Goal: Task Accomplishment & Management: Manage account settings

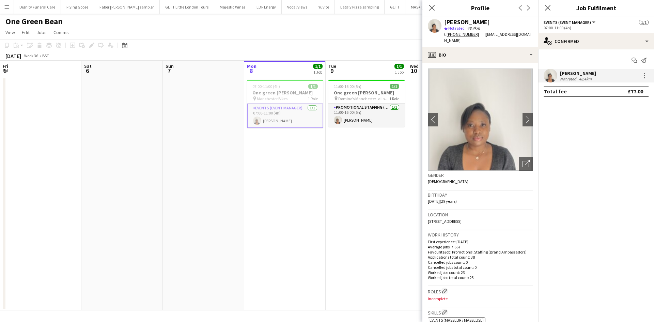
scroll to position [0, 163]
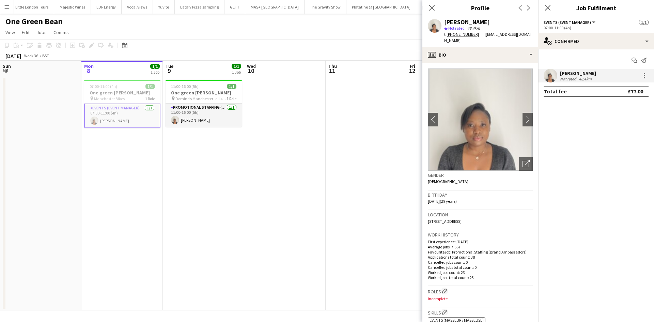
click at [278, 253] on app-date-cell at bounding box center [284, 193] width 81 height 233
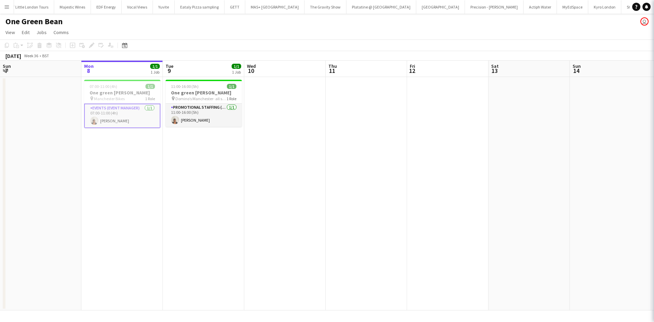
scroll to position [0, 162]
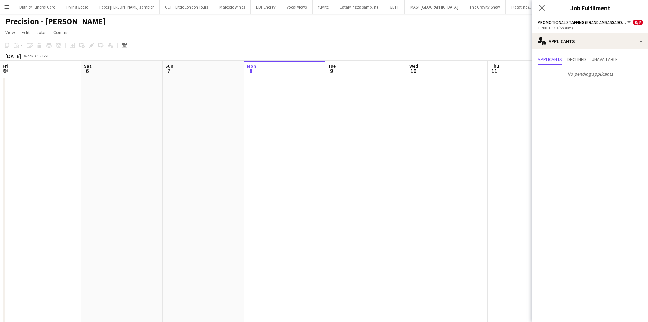
scroll to position [0, 284]
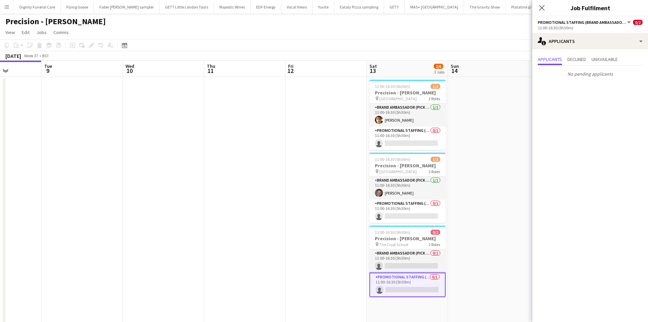
drag, startPoint x: 271, startPoint y: 135, endPoint x: 250, endPoint y: 123, distance: 24.4
click at [270, 135] on app-date-cell at bounding box center [244, 203] width 81 height 252
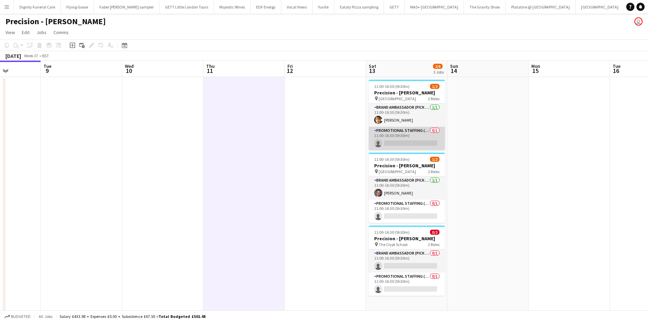
click at [397, 143] on app-card-role "Promotional Staffing (Brand Ambassadors) 0/1 11:00-16:30 (5h30m) single-neutral…" at bounding box center [407, 138] width 76 height 23
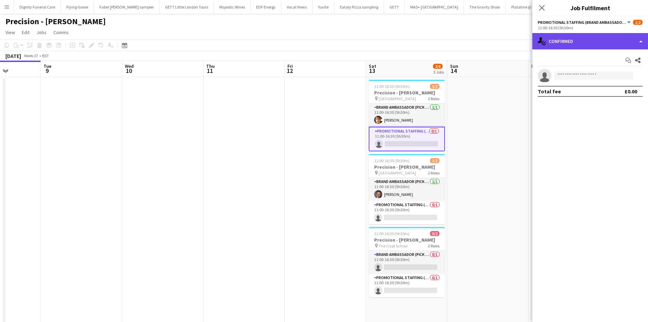
click at [600, 43] on div "single-neutral-actions-check-2 Confirmed" at bounding box center [591, 41] width 116 height 16
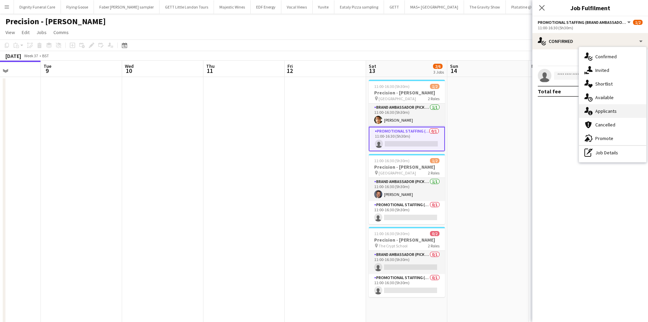
click at [602, 108] on span "Applicants" at bounding box center [606, 111] width 21 height 6
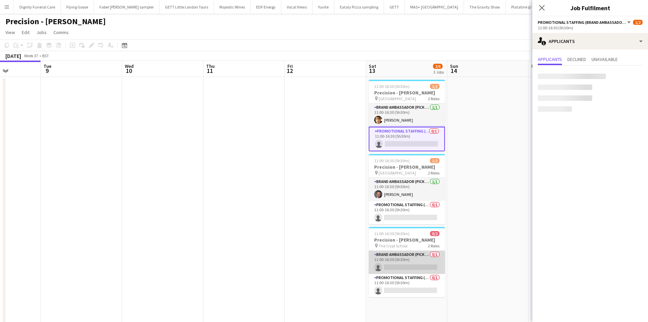
click at [417, 264] on app-card-role "Brand Ambassador (Pick up) 0/1 11:00-16:30 (5h30m) single-neutral-actions" at bounding box center [407, 262] width 76 height 23
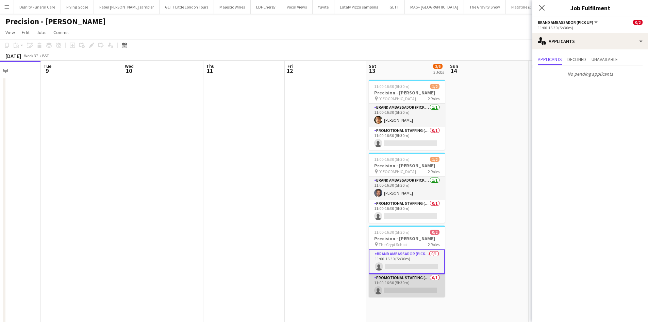
click at [414, 291] on app-card-role "Promotional Staffing (Brand Ambassadors) 0/1 11:00-16:30 (5h30m) single-neutral…" at bounding box center [407, 285] width 76 height 23
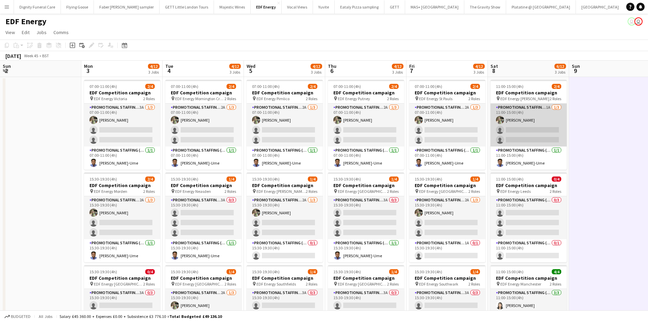
scroll to position [0, 312]
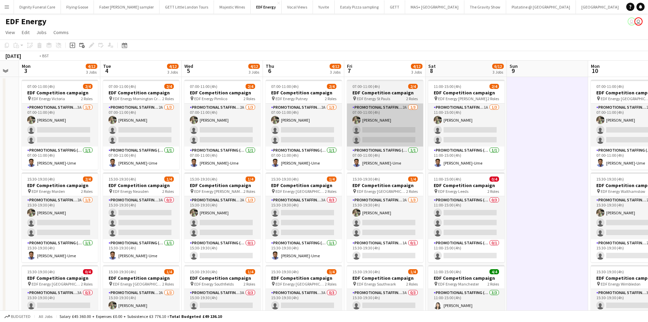
drag, startPoint x: 267, startPoint y: 156, endPoint x: 383, endPoint y: 119, distance: 121.9
click at [533, 107] on app-calendar-viewport "Sat 1 8/8 2 Jobs Sun 2 Mon 3 4/12 3 Jobs Tue 4 4/12 3 Jobs Wed 5 4/12 3 Jobs Th…" at bounding box center [324, 324] width 648 height 526
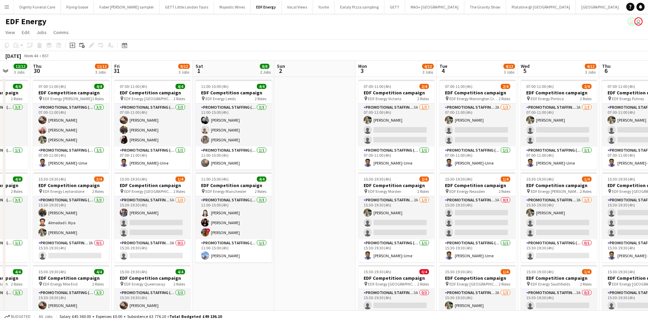
drag, startPoint x: 233, startPoint y: 123, endPoint x: 464, endPoint y: 109, distance: 231.9
click at [467, 109] on app-calendar-viewport "Mon 27 14/16 4 Jobs Tue 28 8/12 3 Jobs Wed 29 12/12 3 Jobs Thu 30 11/12 3 Jobs …" at bounding box center [324, 324] width 648 height 526
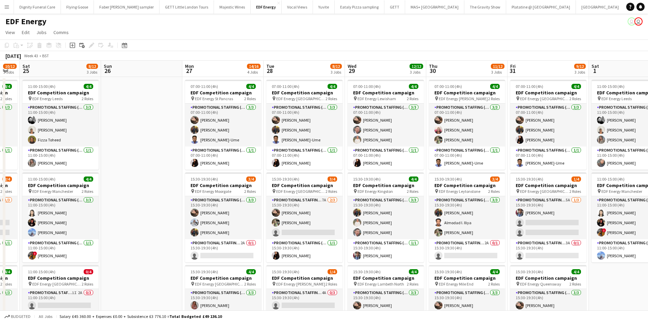
drag, startPoint x: 201, startPoint y: 133, endPoint x: 95, endPoint y: 145, distance: 106.2
click at [462, 123] on app-calendar-viewport "Thu 23 10/12 3 Jobs Fri 24 10/12 3 Jobs Sat 25 8/12 3 Jobs Sun 26 Mon 27 14/16 …" at bounding box center [324, 324] width 648 height 526
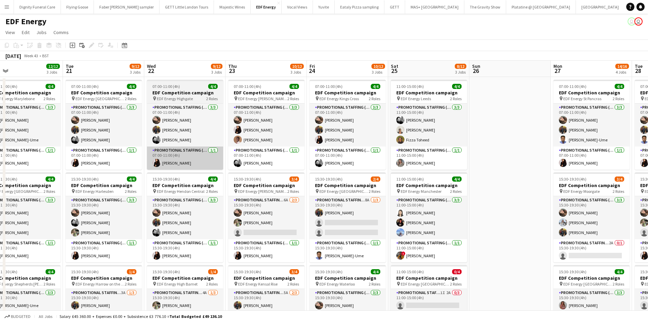
drag, startPoint x: 117, startPoint y: 147, endPoint x: 190, endPoint y: 147, distance: 72.8
click at [470, 142] on app-calendar-viewport "Sat 18 8/12 3 Jobs Sun 19 Mon 20 12/12 3 Jobs Tue 21 9/12 3 Jobs Wed 22 9/12 3 …" at bounding box center [324, 324] width 648 height 526
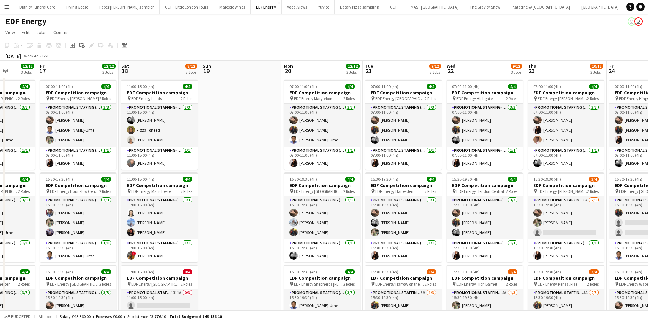
drag, startPoint x: 69, startPoint y: 156, endPoint x: 384, endPoint y: 154, distance: 314.6
click at [480, 154] on app-calendar-viewport "Wed 15 10/12 3 Jobs Thu 16 12/12 3 Jobs Fri 17 12/12 3 Jobs Sat 18 8/12 3 Jobs …" at bounding box center [324, 324] width 648 height 526
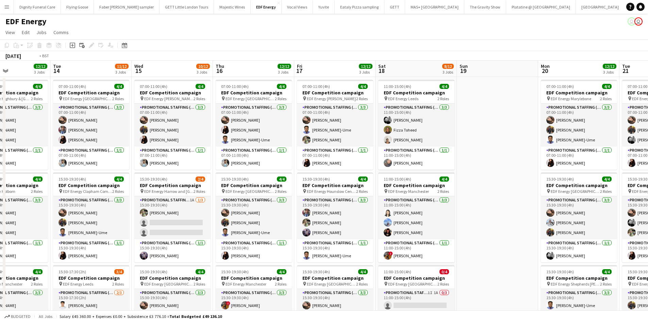
drag, startPoint x: 261, startPoint y: 157, endPoint x: 482, endPoint y: 155, distance: 221.6
click at [494, 156] on app-calendar-viewport "Sat 11 8/12 3 Jobs Sun 12 Mon 13 12/12 3 Jobs Tue 14 11/12 3 Jobs Wed 15 10/12 …" at bounding box center [324, 324] width 648 height 526
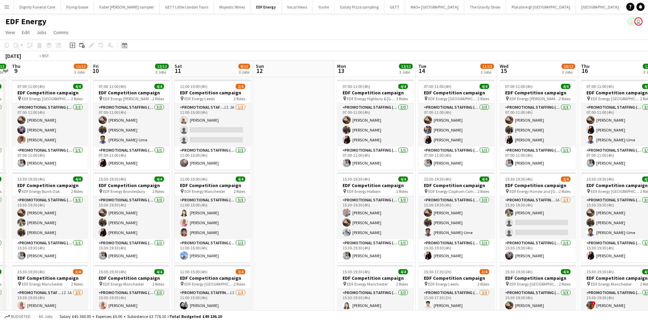
drag, startPoint x: 131, startPoint y: 160, endPoint x: 569, endPoint y: 160, distance: 437.4
click at [570, 160] on app-calendar-viewport "Tue 7 12/12 3 Jobs Wed 8 12/12 3 Jobs Thu 9 11/12 3 Jobs Fri 10 12/12 3 Jobs Sa…" at bounding box center [324, 324] width 648 height 526
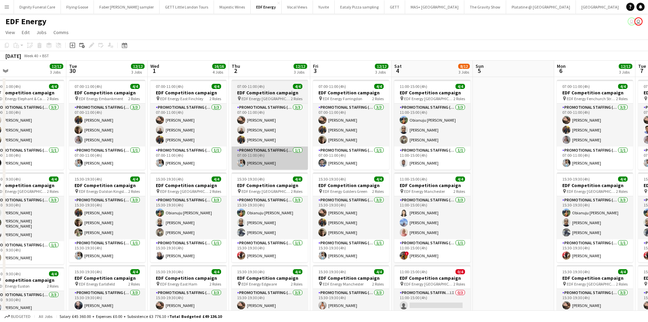
drag, startPoint x: 470, startPoint y: 166, endPoint x: 227, endPoint y: 166, distance: 243.4
click at [599, 163] on app-calendar-viewport "Sun 28 Mon 29 12/12 3 Jobs Tue 30 12/12 3 Jobs Wed 1 16/16 4 Jobs Thu 2 12/12 3…" at bounding box center [324, 324] width 648 height 526
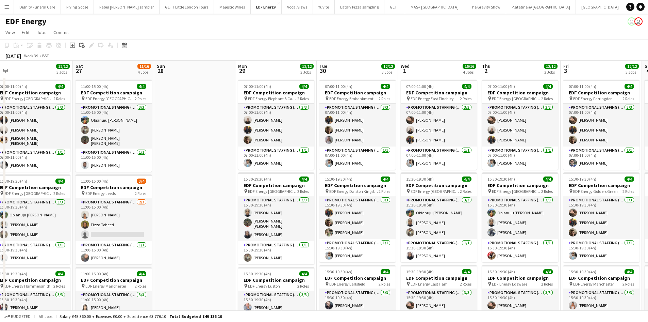
drag, startPoint x: 210, startPoint y: 166, endPoint x: 386, endPoint y: 172, distance: 176.4
click at [517, 168] on app-calendar-viewport "Wed 24 10/12 3 Jobs Thu 25 12/12 3 Jobs Fri 26 12/12 3 Jobs Sat 27 11/16 4 Jobs…" at bounding box center [324, 324] width 648 height 526
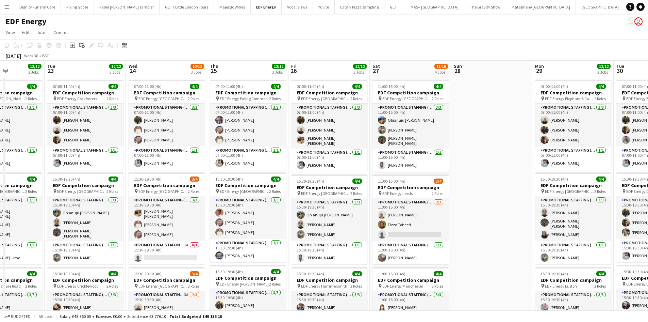
drag, startPoint x: 362, startPoint y: 178, endPoint x: 175, endPoint y: 171, distance: 187.0
click at [504, 161] on app-calendar-viewport "Sat 20 8/12 3 Jobs Sun 21 Mon 22 12/12 3 Jobs Tue 23 12/12 3 Jobs Wed 24 10/12 …" at bounding box center [324, 324] width 648 height 526
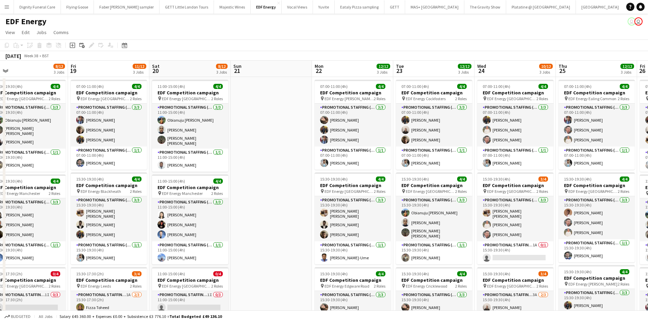
drag, startPoint x: 309, startPoint y: 173, endPoint x: 480, endPoint y: 171, distance: 170.2
click at [506, 173] on app-calendar-viewport "Tue 16 12/12 3 Jobs Wed 17 12/12 3 Jobs Thu 18 8/12 3 Jobs Fri 19 11/12 3 Jobs …" at bounding box center [324, 324] width 648 height 526
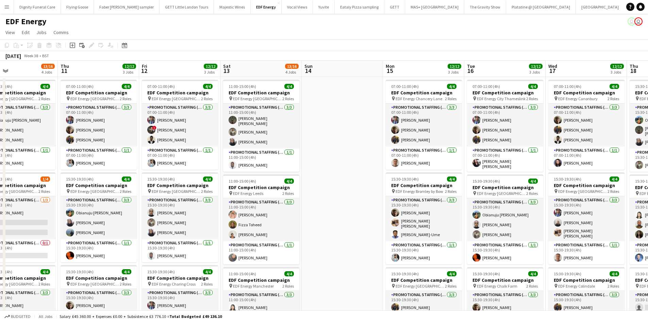
drag, startPoint x: 59, startPoint y: 168, endPoint x: 522, endPoint y: 161, distance: 463.0
click at [535, 161] on app-calendar-viewport "Mon 8 11/16 4 Jobs Tue 9 14/20 5 Jobs Wed 10 13/16 4 Jobs Thu 11 12/12 3 Jobs F…" at bounding box center [324, 324] width 648 height 526
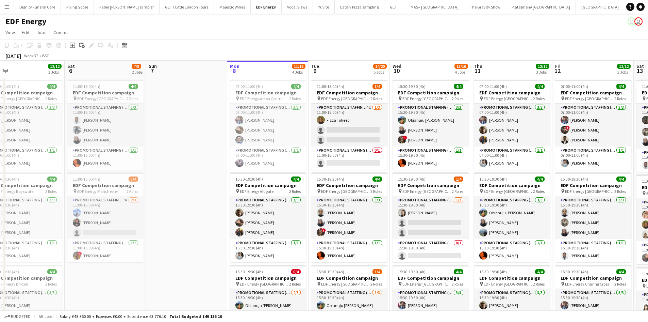
drag, startPoint x: 320, startPoint y: 182, endPoint x: 609, endPoint y: 164, distance: 290.0
click at [609, 164] on app-calendar-viewport "Wed 3 Thu 4 Fri 5 12/12 3 Jobs Sat 6 7/8 2 Jobs Sun 7 Mon 8 11/16 4 Jobs Tue 9 …" at bounding box center [324, 324] width 648 height 526
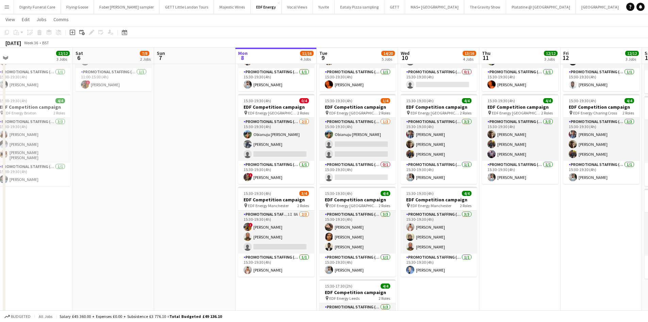
scroll to position [0, 326]
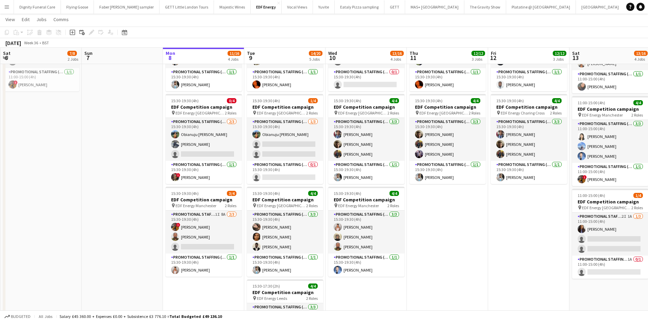
drag, startPoint x: 242, startPoint y: 229, endPoint x: 99, endPoint y: 220, distance: 143.3
click at [99, 220] on app-calendar-viewport "Tue 2 12/12 3 Jobs Wed 3 12/12 3 Jobs Thu 4 12/12 3 Jobs Fri 5 12/12 3 Jobs Sat…" at bounding box center [324, 136] width 648 height 560
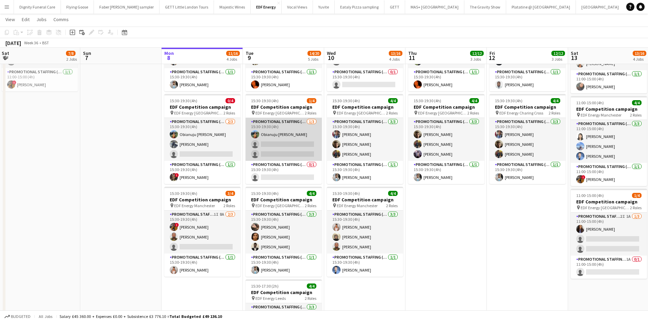
click at [290, 148] on app-card-role "Promotional Staffing (Flyering Staff) [DATE] 15:30-19:30 (4h) Obianuju [PERSON_…" at bounding box center [284, 139] width 76 height 43
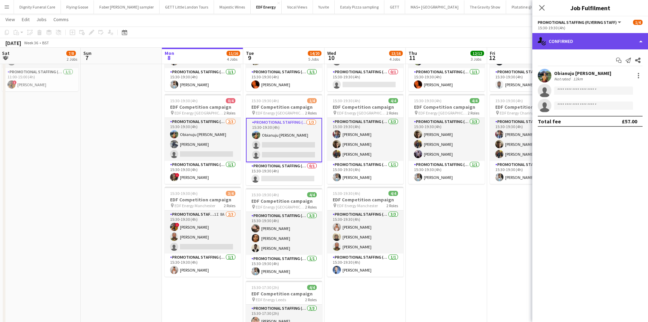
click at [600, 40] on div "single-neutral-actions-check-2 Confirmed" at bounding box center [591, 41] width 116 height 16
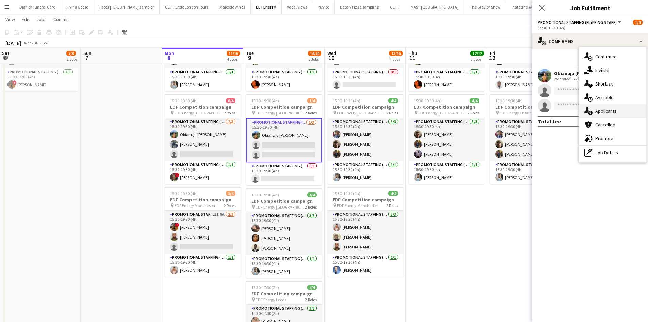
click at [610, 111] on span "Applicants" at bounding box center [606, 111] width 21 height 6
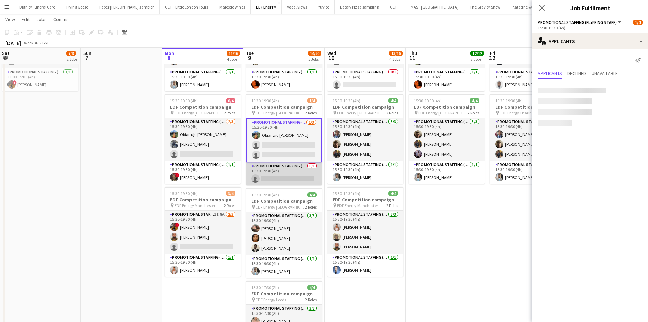
click at [288, 178] on app-card-role "Promotional Staffing (Team Leader) 0/1 15:30-19:30 (4h) single-neutral-actions" at bounding box center [284, 173] width 76 height 23
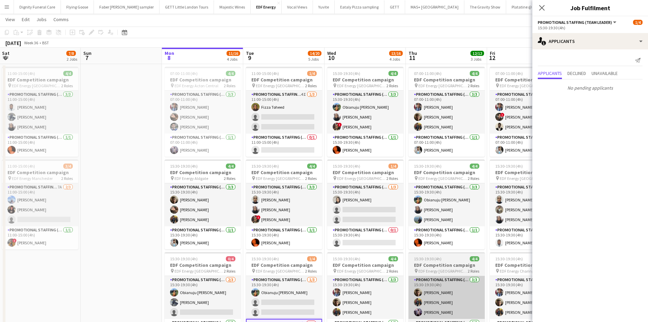
scroll to position [0, 0]
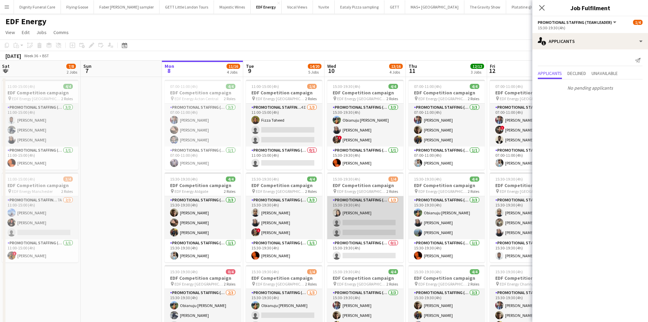
click at [373, 227] on app-card-role "Promotional Staffing (Flyering Staff) [DATE] 15:30-19:30 (4h) [PERSON_NAME] sin…" at bounding box center [365, 217] width 76 height 43
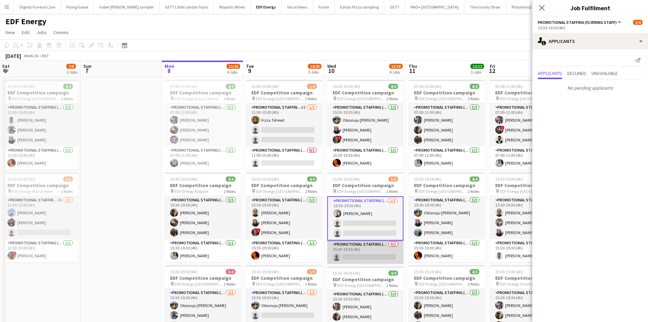
click at [376, 256] on app-card-role "Promotional Staffing (Team Leader) 0/1 15:30-19:30 (4h) single-neutral-actions" at bounding box center [365, 251] width 76 height 23
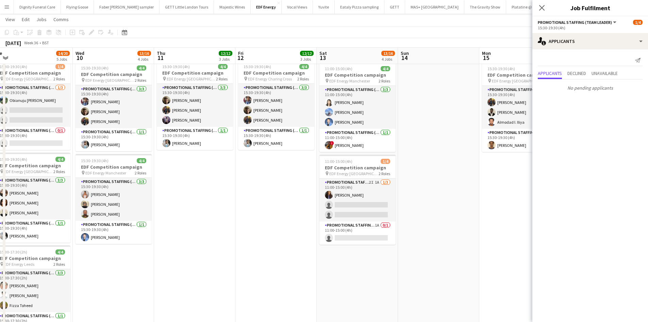
scroll to position [0, 259]
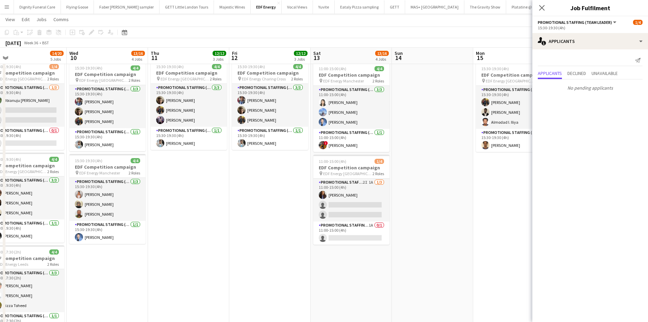
drag, startPoint x: 437, startPoint y: 262, endPoint x: 179, endPoint y: 239, distance: 259.1
click at [179, 239] on app-calendar-viewport "Sat 6 7/8 2 Jobs Sun 7 Mon 8 11/16 4 Jobs Tue 9 14/20 5 Jobs Wed 10 13/16 4 Job…" at bounding box center [324, 102] width 648 height 560
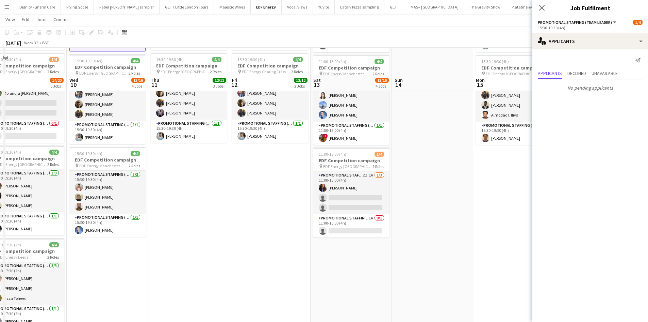
scroll to position [238, 0]
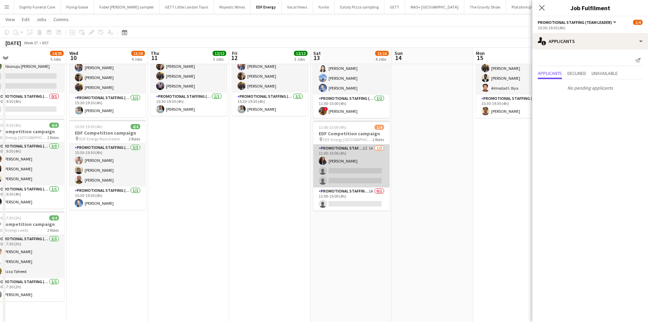
click at [366, 180] on app-card-role "Promotional Staffing (Flyering Staff) 2I 1A [DATE] 11:00-15:00 (4h) [PERSON_NAM…" at bounding box center [352, 165] width 76 height 43
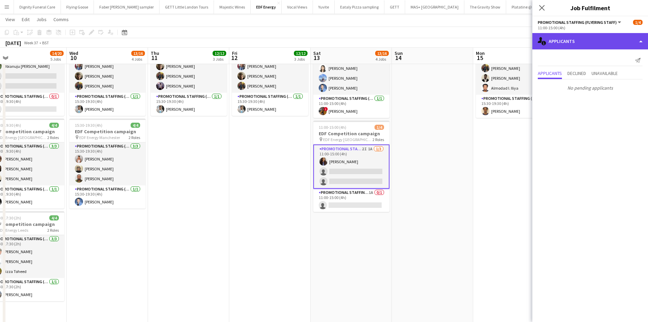
click at [584, 44] on div "single-neutral-actions-information Applicants" at bounding box center [591, 41] width 116 height 16
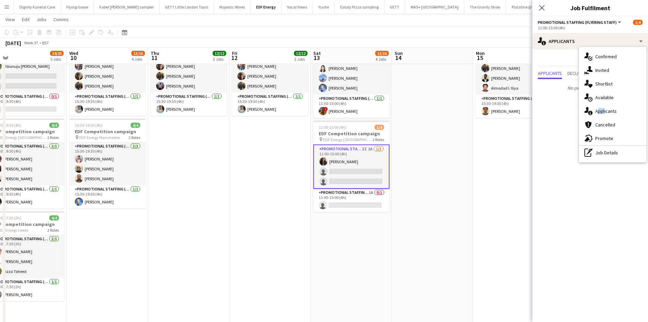
drag, startPoint x: 596, startPoint y: 110, endPoint x: 606, endPoint y: 110, distance: 9.5
click at [605, 110] on span "Applicants" at bounding box center [606, 111] width 21 height 6
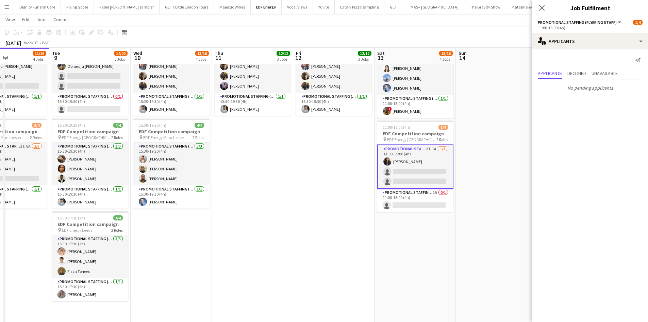
drag, startPoint x: 491, startPoint y: 214, endPoint x: 390, endPoint y: 214, distance: 101.4
click at [390, 214] on app-calendar-viewport "Sat 6 7/8 2 Jobs Sun 7 Mon 8 11/16 4 Jobs Tue 9 14/20 5 Jobs Wed 10 13/16 4 Job…" at bounding box center [324, 68] width 648 height 560
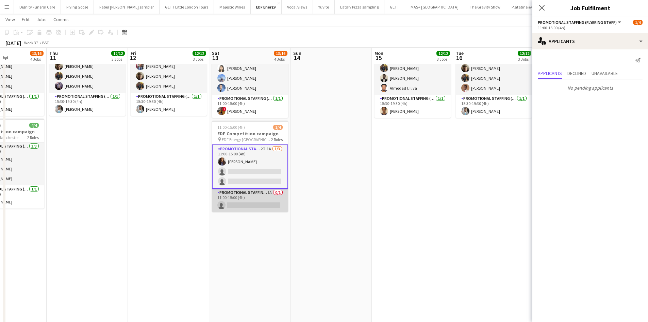
click at [269, 202] on app-card-role "Promotional Staffing (Team Leader) 1A 0/1 11:00-15:00 (4h) single-neutral-actio…" at bounding box center [250, 200] width 76 height 23
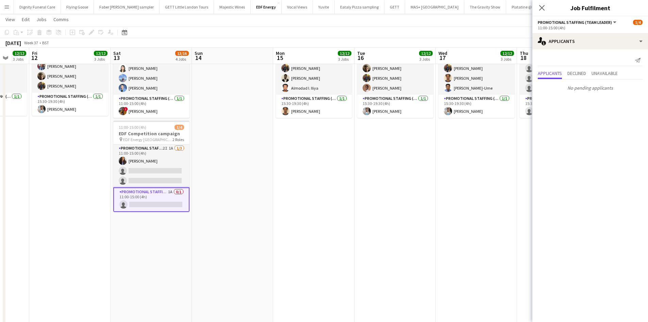
drag, startPoint x: 368, startPoint y: 211, endPoint x: 249, endPoint y: 211, distance: 119.1
click at [253, 211] on app-calendar-viewport "Mon 8 11/16 4 Jobs Tue 9 14/20 5 Jobs Wed 10 13/16 4 Jobs Thu 11 12/12 3 Jobs F…" at bounding box center [324, 68] width 648 height 560
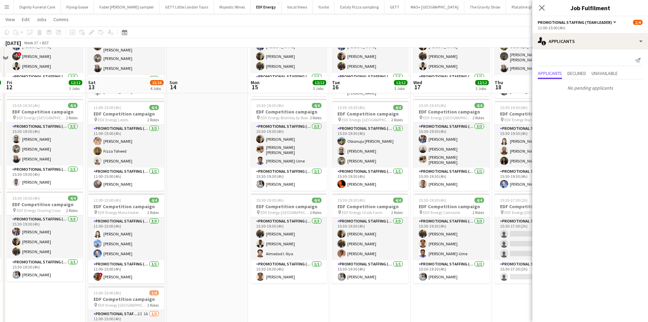
scroll to position [102, 0]
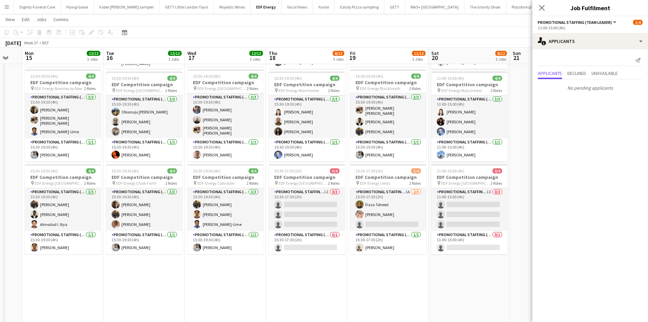
drag, startPoint x: 373, startPoint y: 286, endPoint x: 180, endPoint y: 279, distance: 193.5
click at [145, 277] on app-calendar-viewport "Fri 12 12/12 3 Jobs Sat 13 13/16 4 Jobs Sun 14 Mon 15 12/12 3 Jobs Tue 16 12/12…" at bounding box center [324, 204] width 648 height 560
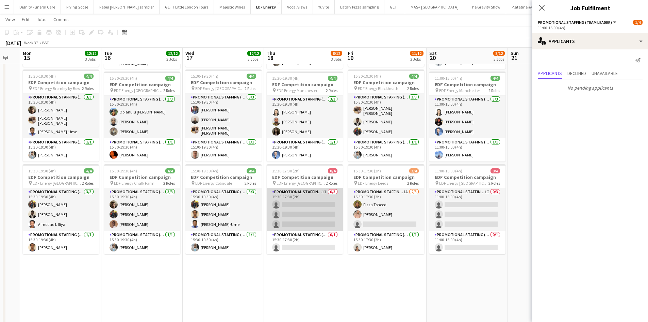
click at [317, 220] on app-card-role "Promotional Staffing (Flyering Staff) 1I 0/3 15:30-17:30 (2h) single-neutral-ac…" at bounding box center [305, 209] width 76 height 43
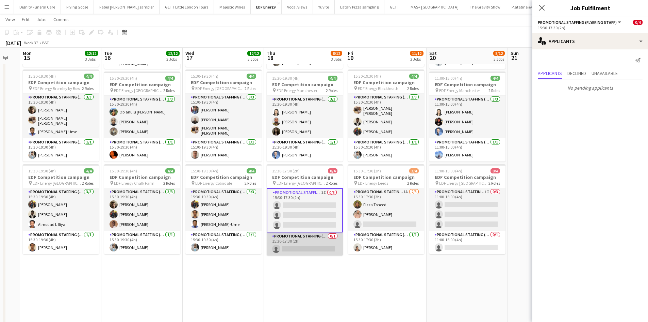
click at [310, 248] on app-card-role "Promotional Staffing (Team Leader) 0/1 15:30-17:30 (2h) single-neutral-actions" at bounding box center [305, 243] width 76 height 23
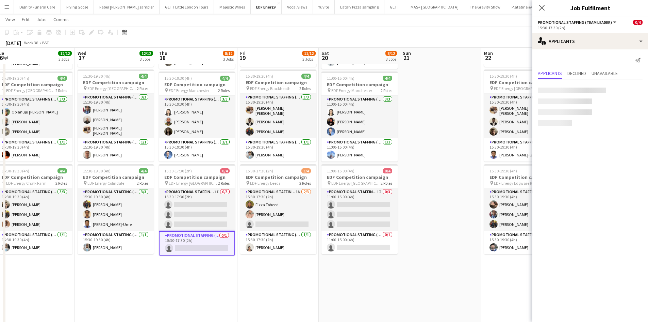
scroll to position [0, 334]
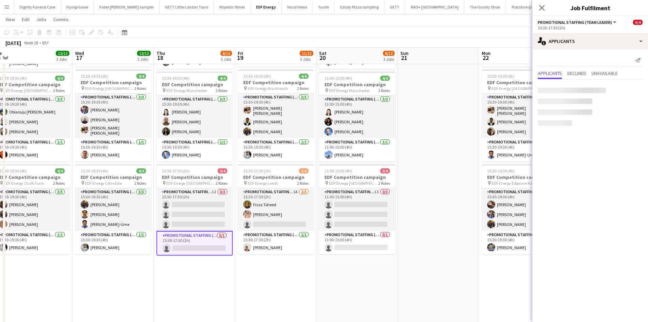
drag, startPoint x: 371, startPoint y: 289, endPoint x: 264, endPoint y: 289, distance: 106.9
click at [264, 289] on app-calendar-viewport "Fri 12 12/12 3 Jobs Sat 13 13/16 4 Jobs Sun 14 Mon 15 12/12 3 Jobs Tue 16 12/12…" at bounding box center [324, 204] width 648 height 560
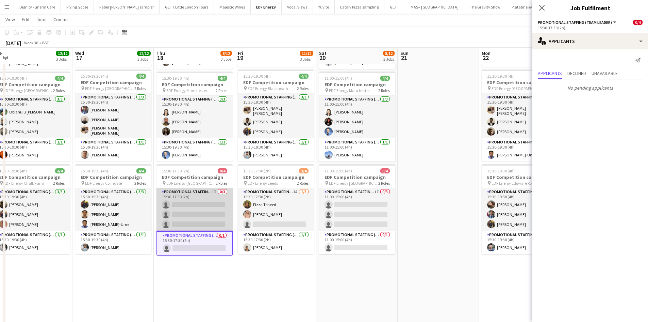
click at [204, 214] on app-card-role "Promotional Staffing (Flyering Staff) 1I 0/3 15:30-17:30 (2h) single-neutral-ac…" at bounding box center [195, 209] width 76 height 43
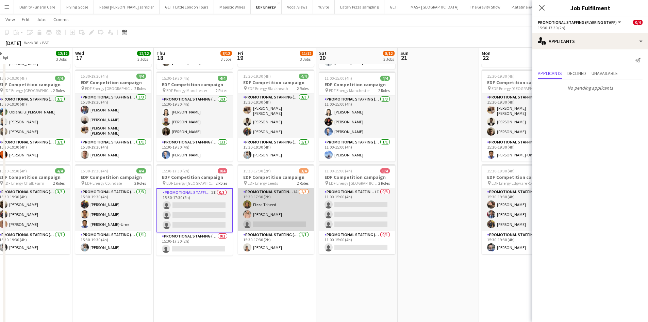
click at [280, 222] on app-card-role "Promotional Staffing (Flyering Staff) 1A [DATE] 15:30-17:30 (2h) [PERSON_NAME] …" at bounding box center [276, 209] width 76 height 43
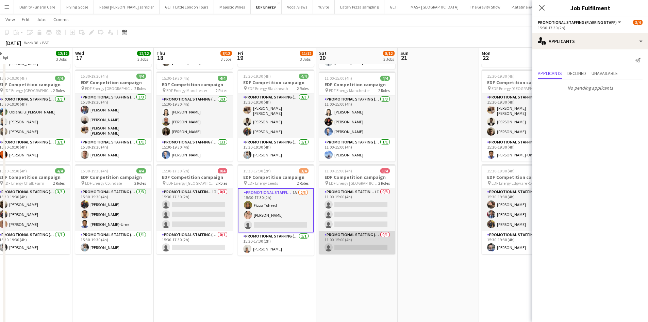
click at [368, 252] on app-card-role "Promotional Staffing (Team Leader) 0/1 11:00-15:00 (4h) single-neutral-actions" at bounding box center [357, 242] width 76 height 23
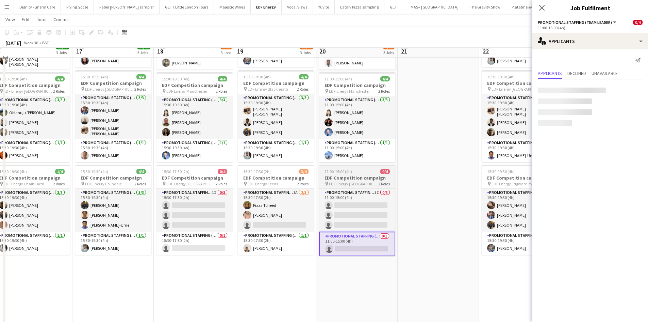
scroll to position [102, 0]
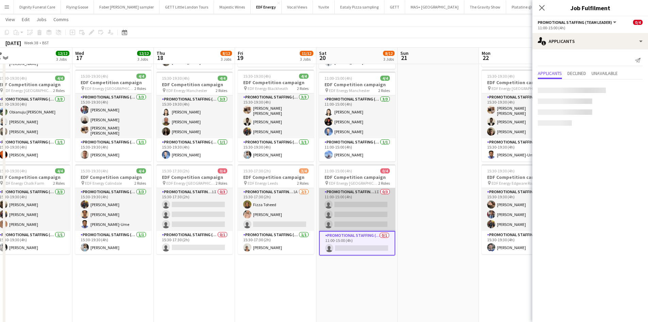
click at [366, 215] on app-card-role "Promotional Staffing (Flyering Staff) 1I 0/3 11:00-15:00 (4h) single-neutral-ac…" at bounding box center [357, 209] width 76 height 43
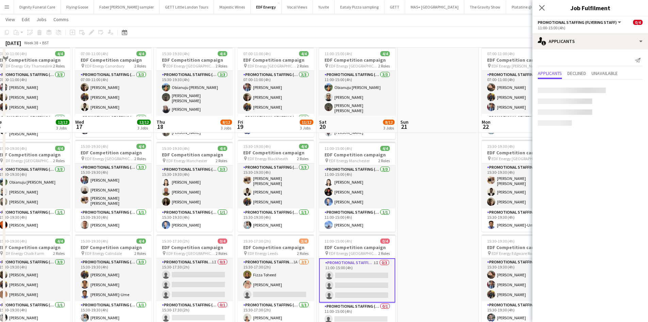
scroll to position [0, 0]
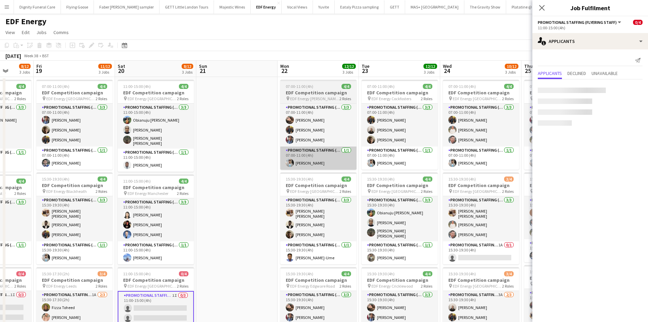
drag, startPoint x: 444, startPoint y: 214, endPoint x: 129, endPoint y: 167, distance: 318.5
click at [80, 174] on app-calendar-viewport "Tue 16 12/12 3 Jobs Wed 17 12/12 3 Jobs Thu 18 8/12 3 Jobs Fri 19 11/12 3 Jobs …" at bounding box center [324, 324] width 648 height 526
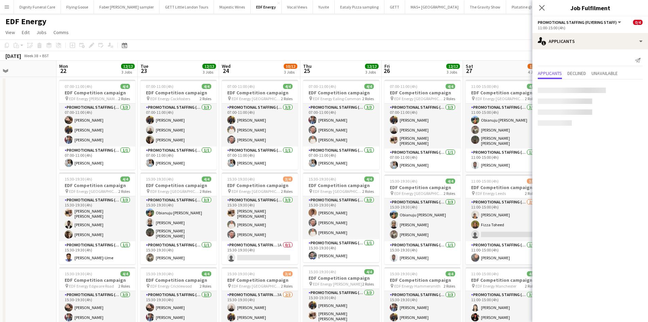
scroll to position [0, 318]
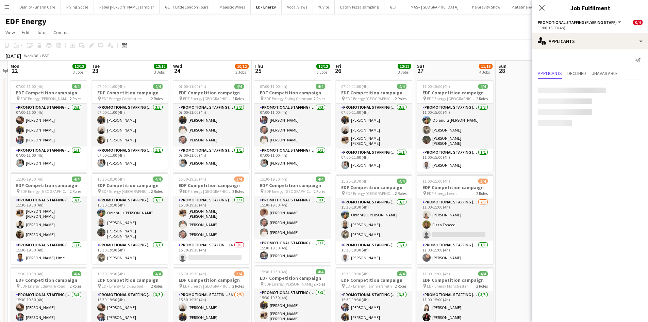
drag, startPoint x: 219, startPoint y: 165, endPoint x: 135, endPoint y: 161, distance: 84.2
click at [135, 161] on app-calendar-viewport "Thu 18 8/12 3 Jobs Fri 19 11/12 3 Jobs Sat 20 8/12 3 Jobs Sun 21 Mon 22 12/12 3…" at bounding box center [324, 324] width 648 height 526
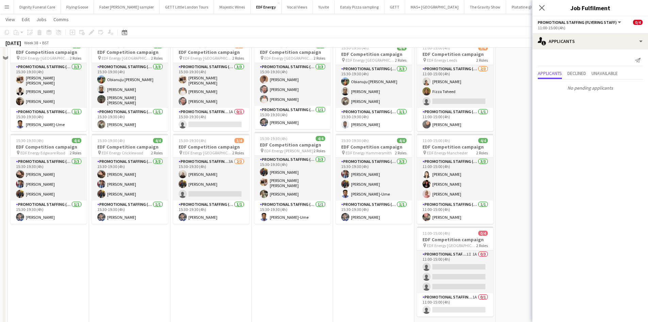
scroll to position [136, 0]
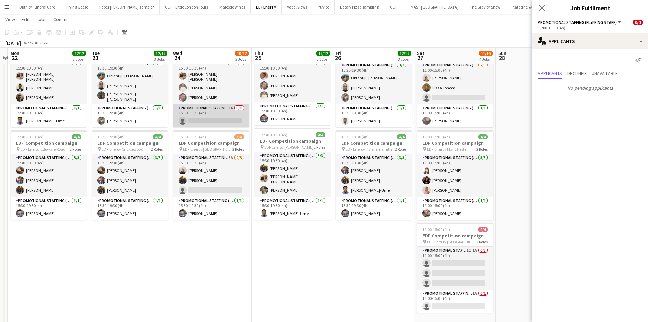
click at [215, 117] on app-card-role "Promotional Staffing (Team Leader) 1A 0/1 15:30-19:30 (4h) single-neutral-actio…" at bounding box center [211, 115] width 76 height 23
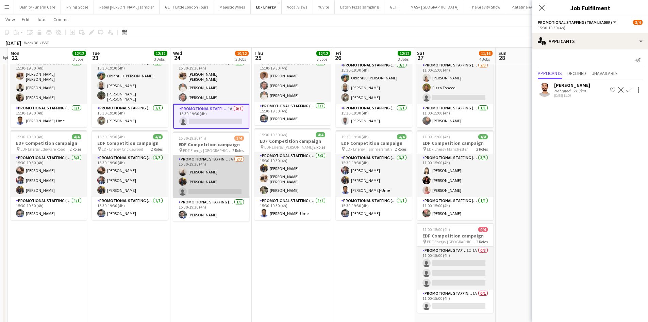
click at [217, 186] on app-card-role "Promotional Staffing (Flyering Staff) 3A [DATE] 15:30-19:30 (4h) [PERSON_NAME] …" at bounding box center [211, 176] width 76 height 43
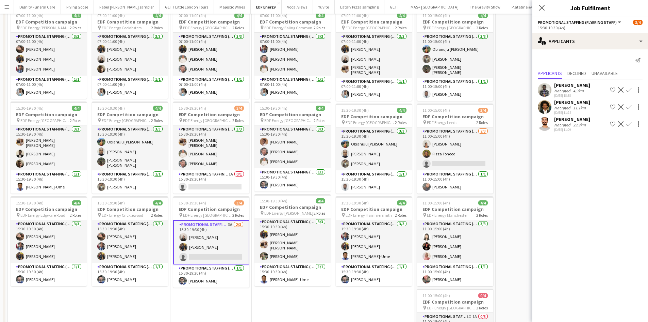
scroll to position [0, 0]
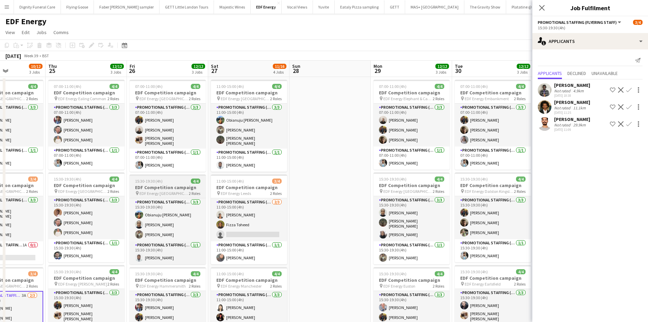
drag, startPoint x: 334, startPoint y: 193, endPoint x: 131, endPoint y: 177, distance: 204.2
click at [129, 177] on app-calendar-viewport "Mon 22 12/12 3 Jobs Tue 23 12/12 3 Jobs Wed 24 10/12 3 Jobs Thu 25 12/12 3 Jobs…" at bounding box center [324, 324] width 648 height 526
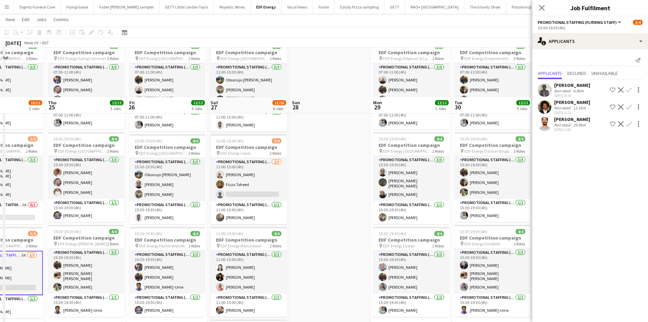
scroll to position [102, 0]
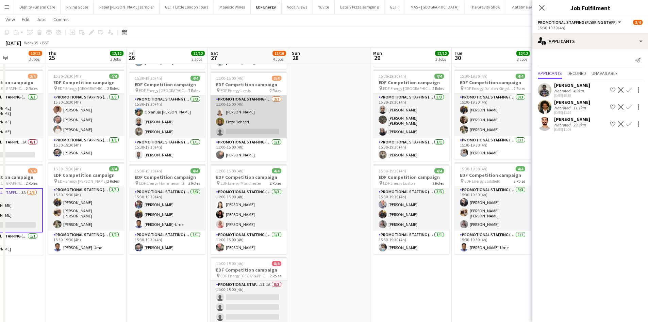
click at [259, 130] on app-card-role "Promotional Staffing (Flyering Staff) [DATE] 11:00-15:00 (4h) [PERSON_NAME] Fiz…" at bounding box center [249, 116] width 76 height 43
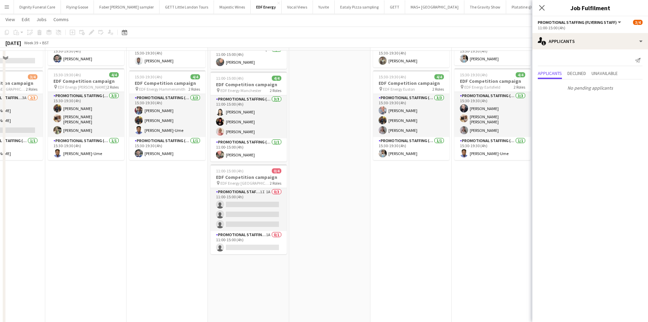
scroll to position [204, 0]
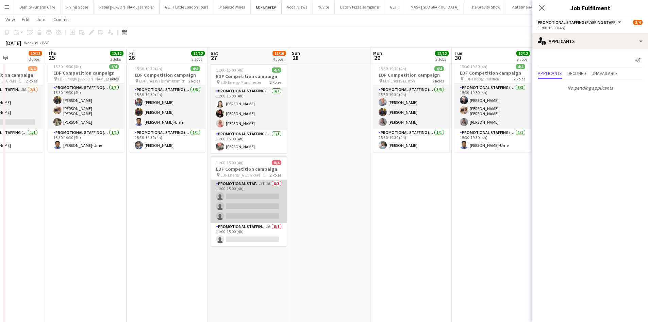
click at [262, 203] on app-card-role "Promotional Staffing (Flyering Staff) 1I 1A 0/3 11:00-15:00 (4h) single-neutral…" at bounding box center [249, 201] width 76 height 43
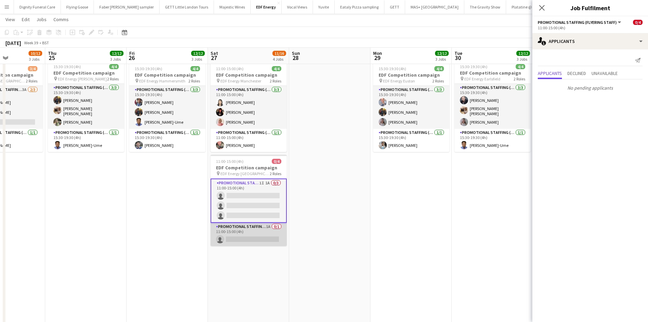
click at [251, 241] on app-card-role "Promotional Staffing (Team Leader) 1A 0/1 11:00-15:00 (4h) single-neutral-actio…" at bounding box center [249, 234] width 76 height 23
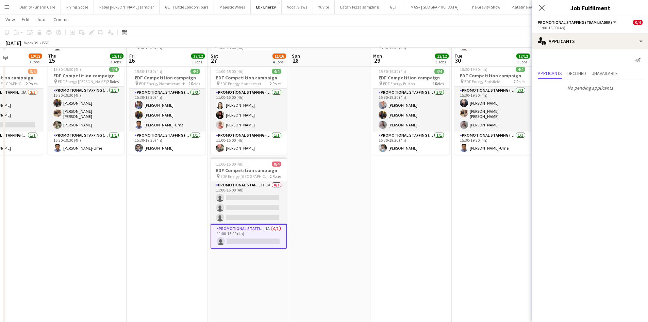
scroll to position [0, 0]
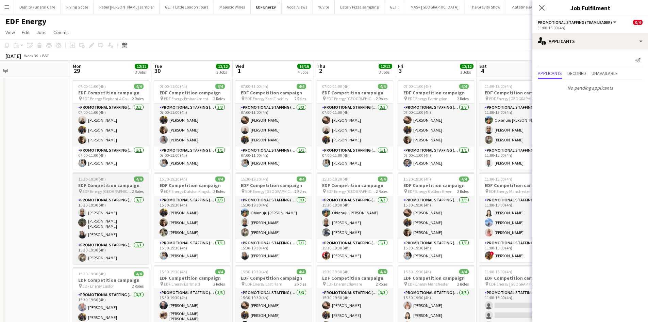
drag, startPoint x: 260, startPoint y: 209, endPoint x: 87, endPoint y: 194, distance: 173.6
click at [87, 194] on app-calendar-viewport "Wed 24 10/12 3 Jobs Thu 25 12/12 3 Jobs Fri 26 12/12 3 Jobs Sat 27 11/16 4 Jobs…" at bounding box center [324, 324] width 648 height 526
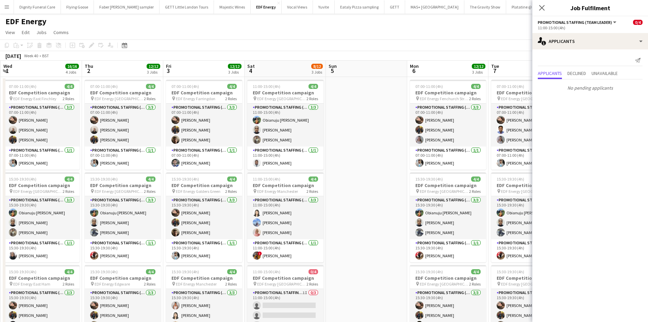
drag, startPoint x: 260, startPoint y: 207, endPoint x: 25, endPoint y: 195, distance: 234.8
click at [25, 195] on app-calendar-viewport "Sun 28 Mon 29 12/12 3 Jobs Tue 30 12/12 3 Jobs Wed 1 16/16 4 Jobs Thu 2 12/12 3…" at bounding box center [324, 324] width 648 height 526
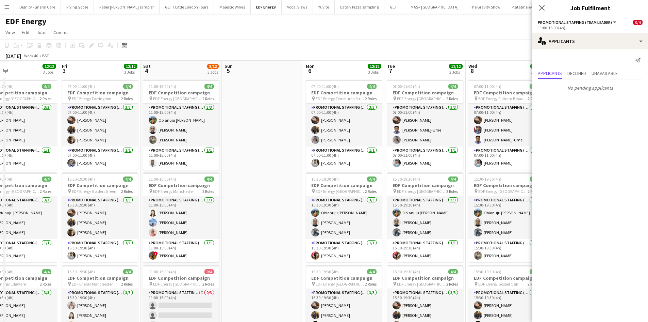
drag, startPoint x: 203, startPoint y: 207, endPoint x: 106, endPoint y: 198, distance: 97.1
click at [106, 198] on app-calendar-viewport "Sun 28 Mon 29 12/12 3 Jobs Tue 30 12/12 3 Jobs Wed 1 16/16 4 Jobs Thu 2 12/12 3…" at bounding box center [324, 324] width 648 height 526
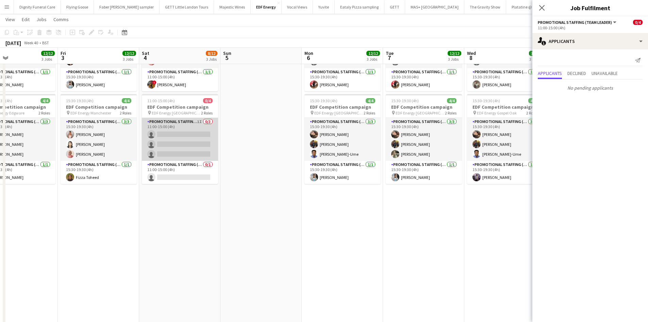
click at [197, 142] on app-card-role "Promotional Staffing (Flyering Staff) 1I 0/3 11:00-15:00 (4h) single-neutral-ac…" at bounding box center [180, 139] width 76 height 43
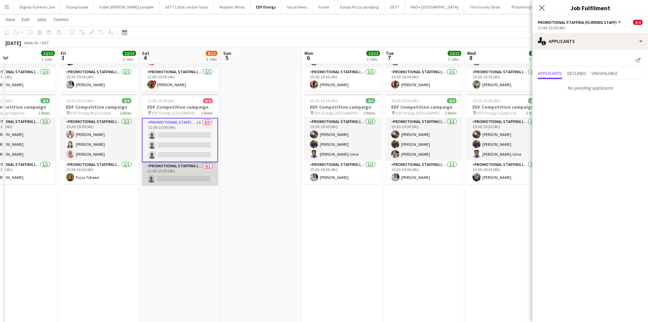
click at [175, 178] on app-card-role "Promotional Staffing (Team Leader) 0/1 11:00-15:00 (4h) single-neutral-actions" at bounding box center [180, 173] width 76 height 23
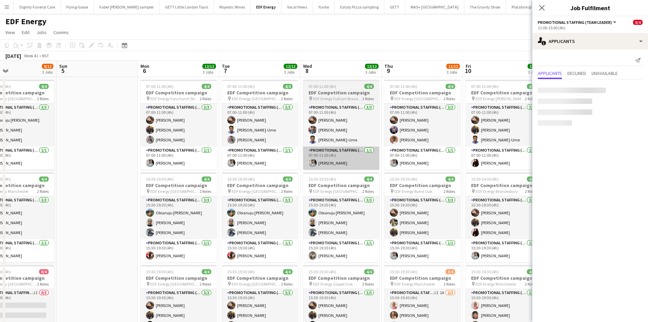
drag, startPoint x: 473, startPoint y: 195, endPoint x: 156, endPoint y: 159, distance: 319.4
click at [147, 165] on app-calendar-viewport "Thu 2 12/12 3 Jobs Fri 3 12/12 3 Jobs Sat 4 8/12 3 Jobs Sun 5 Mon 6 12/12 3 Job…" at bounding box center [324, 324] width 648 height 526
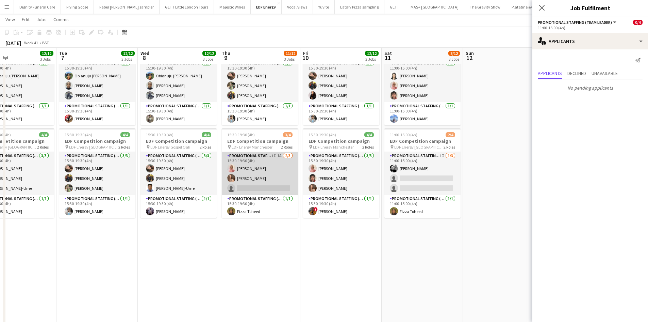
click at [276, 187] on app-card-role "Promotional Staffing (Flyering Staff) 1I 1A [DATE] 15:30-19:30 (4h) [PERSON_NAM…" at bounding box center [260, 173] width 76 height 43
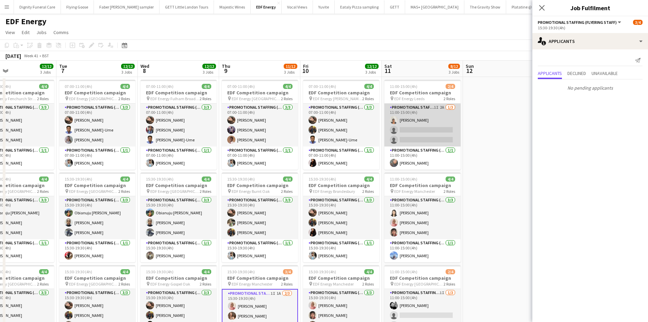
click at [420, 130] on app-card-role "Promotional Staffing (Flyering Staff) 1I 2A [DATE] 11:00-15:00 (4h) [PERSON_NAM…" at bounding box center [423, 124] width 76 height 43
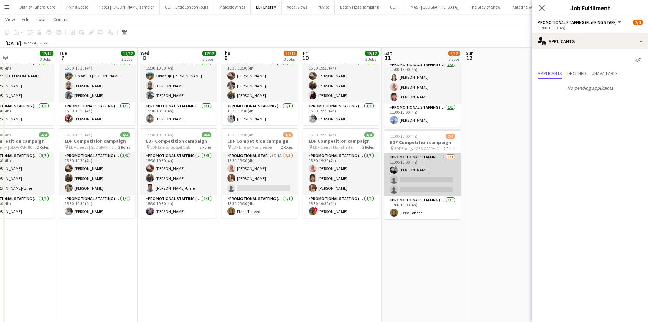
click at [424, 185] on app-card-role "Promotional Staffing (Flyering Staff) 1I [DATE] 11:00-15:00 (4h) [PERSON_NAME] …" at bounding box center [423, 174] width 76 height 43
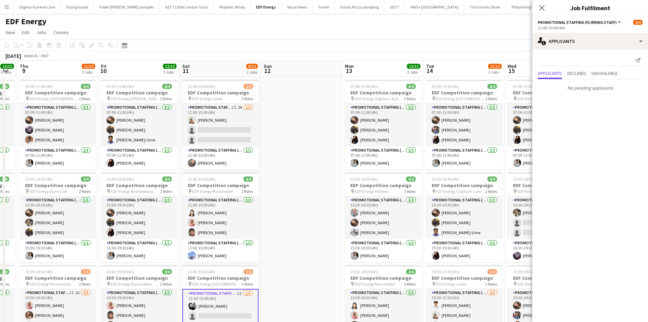
drag, startPoint x: 481, startPoint y: 190, endPoint x: 137, endPoint y: 168, distance: 344.9
click at [134, 175] on app-calendar-viewport "Mon 6 12/12 3 Jobs Tue 7 12/12 3 Jobs Wed 8 12/12 3 Jobs Thu 9 11/12 3 Jobs Fri…" at bounding box center [324, 324] width 648 height 526
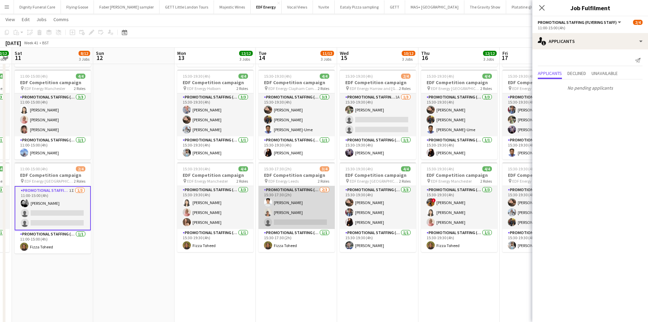
click at [306, 220] on app-card-role "Promotional Staffing (Flyering Staff) [DATE] 15:30-17:30 (2h) [PERSON_NAME] sin…" at bounding box center [297, 207] width 76 height 43
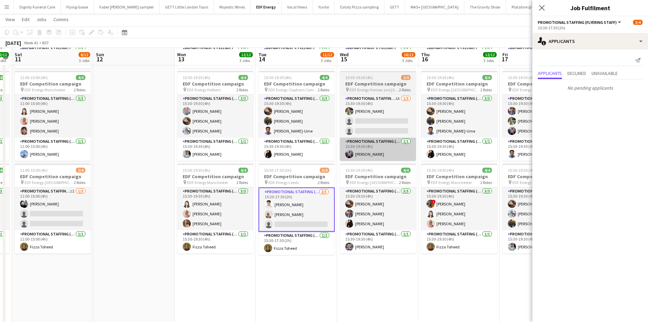
scroll to position [45, 0]
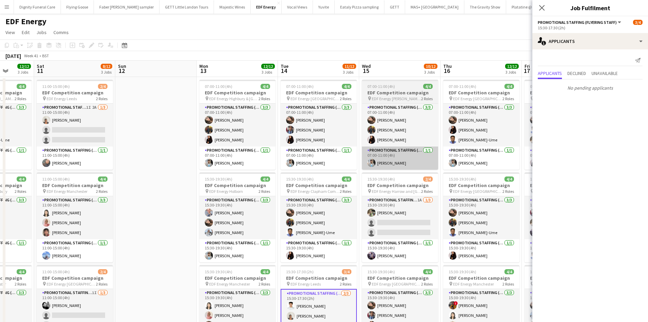
drag, startPoint x: 387, startPoint y: 173, endPoint x: 263, endPoint y: 165, distance: 123.9
click at [261, 165] on app-calendar-viewport "Wed 8 12/12 3 Jobs Thu 9 11/12 3 Jobs Fri 10 12/12 3 Jobs Sat 11 8/12 3 Jobs Su…" at bounding box center [324, 324] width 648 height 526
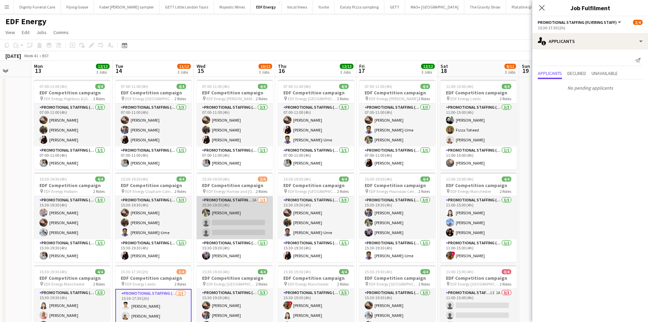
click at [251, 226] on app-card-role "Promotional Staffing (Flyering Staff) 1A [DATE] 15:30-19:30 (4h) [PERSON_NAME] …" at bounding box center [235, 217] width 76 height 43
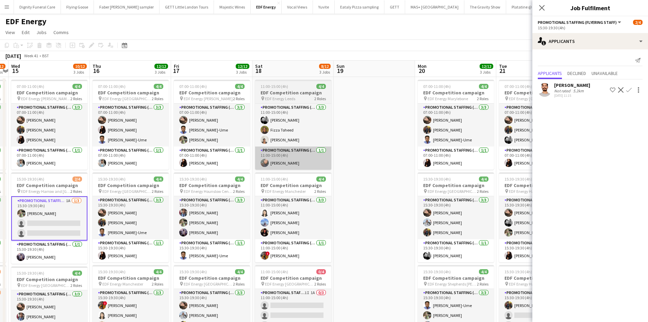
drag, startPoint x: 417, startPoint y: 185, endPoint x: 260, endPoint y: 159, distance: 159.0
click at [216, 174] on app-calendar-viewport "Sun 12 Mon 13 12/12 3 Jobs Tue 14 11/12 3 Jobs Wed 15 10/12 3 Jobs Thu 16 12/12…" at bounding box center [324, 324] width 648 height 526
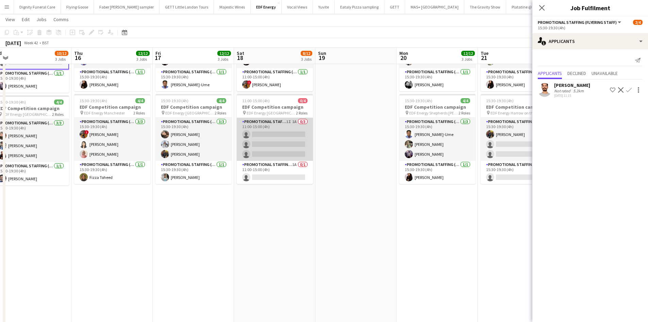
click at [304, 154] on app-card-role "Promotional Staffing (Flyering Staff) 1I 1A 0/3 11:00-15:00 (4h) single-neutral…" at bounding box center [275, 139] width 76 height 43
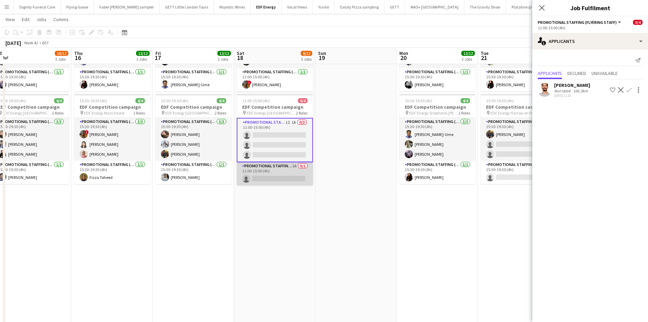
click at [292, 173] on app-card-role "Promotional Staffing (Team Leader) 1A 0/1 11:00-15:00 (4h) single-neutral-actio…" at bounding box center [275, 173] width 76 height 23
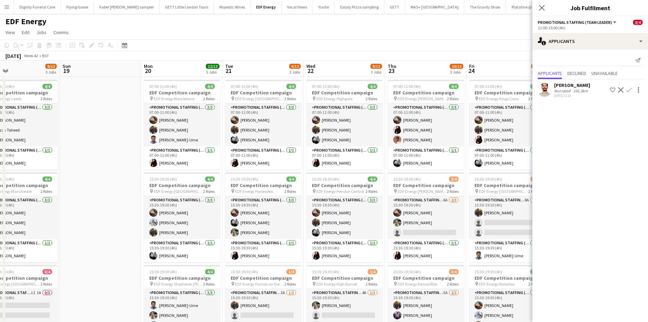
drag, startPoint x: 442, startPoint y: 142, endPoint x: 172, endPoint y: 135, distance: 270.0
click at [172, 135] on app-calendar-viewport "Tue 14 11/12 3 Jobs Wed 15 10/12 3 Jobs Thu 16 12/12 3 Jobs Fri 17 12/12 3 Jobs…" at bounding box center [324, 324] width 648 height 526
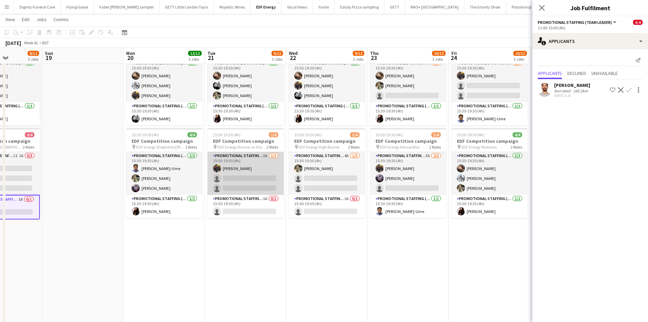
click at [250, 172] on app-card-role "Promotional Staffing (Flyering Staff) 3A [DATE] 15:30-19:30 (4h) [PERSON_NAME] …" at bounding box center [246, 173] width 76 height 43
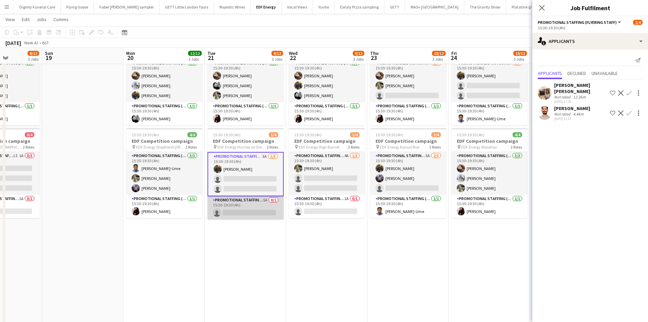
click at [254, 210] on app-card-role "Promotional Staffing (Team Leader) 1A 0/1 15:30-19:30 (4h) single-neutral-actio…" at bounding box center [246, 207] width 76 height 23
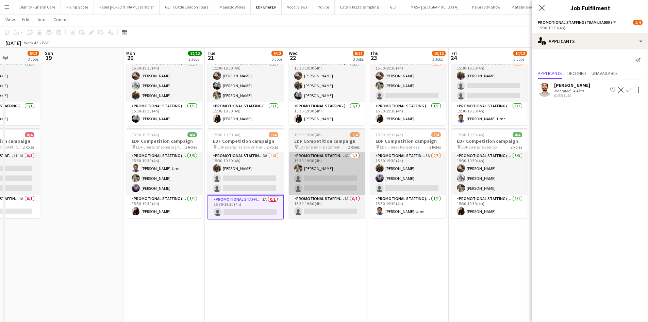
drag, startPoint x: 251, startPoint y: 181, endPoint x: 308, endPoint y: 169, distance: 57.9
click at [252, 181] on app-card-role "Promotional Staffing (Flyering Staff) 3A [DATE] 15:30-19:30 (4h) [PERSON_NAME] …" at bounding box center [246, 173] width 76 height 43
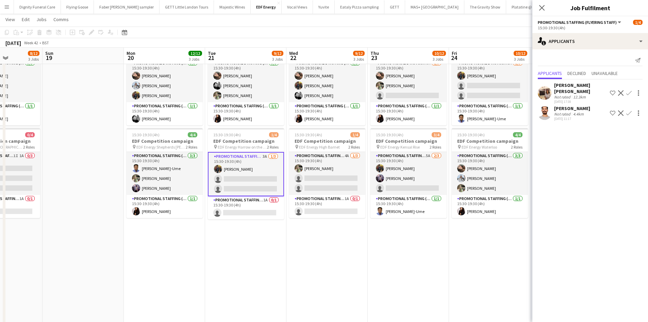
click at [565, 105] on div "[PERSON_NAME]" at bounding box center [573, 108] width 36 height 6
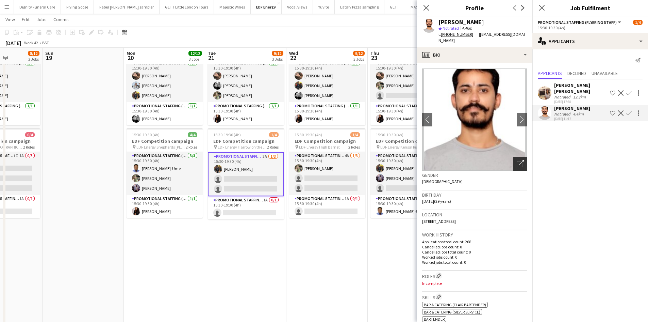
click at [517, 160] on icon "Open photos pop-in" at bounding box center [520, 163] width 7 height 7
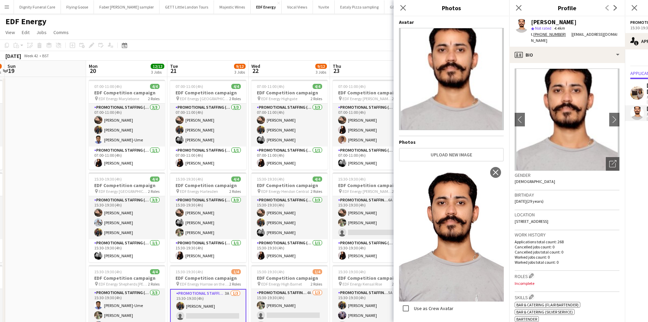
drag, startPoint x: 322, startPoint y: 65, endPoint x: 243, endPoint y: 55, distance: 80.3
click at [243, 55] on app-calendar "Copy Paste Paste Ctrl+V Paste with crew Ctrl+Shift+V Paste linked Job [GEOGRAPH…" at bounding box center [324, 312] width 648 height 547
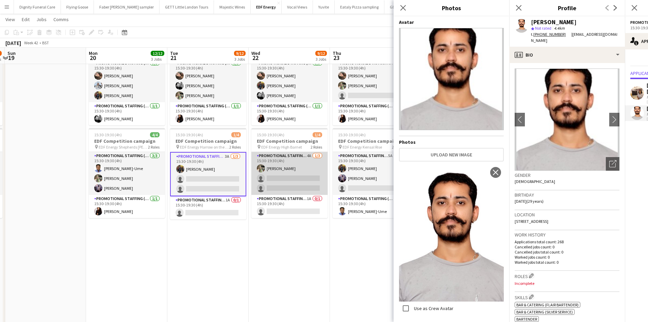
click at [290, 184] on app-card-role "Promotional Staffing (Flyering Staff) 4A [DATE] 15:30-19:30 (4h) [PERSON_NAME] …" at bounding box center [290, 173] width 76 height 43
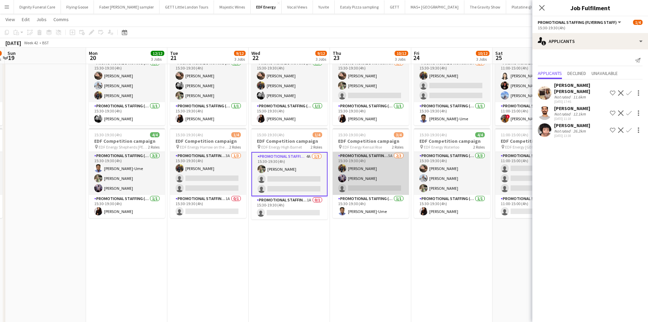
click at [367, 181] on app-card-role "Promotional Staffing (Flyering Staff) 5A [DATE] 15:30-19:30 (4h) [PERSON_NAME] …" at bounding box center [371, 173] width 76 height 43
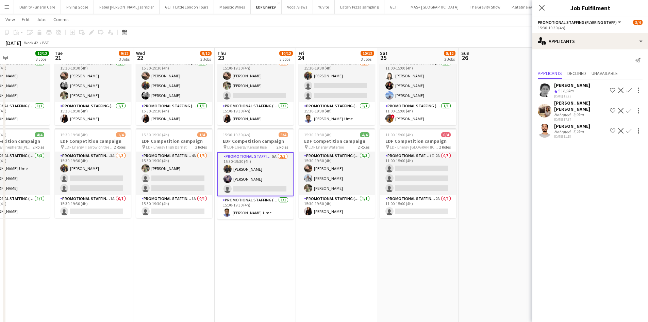
drag, startPoint x: 374, startPoint y: 249, endPoint x: 259, endPoint y: 237, distance: 116.0
click at [259, 237] on app-calendar-viewport "Sat 18 8/12 3 Jobs Sun 19 Mon 20 12/12 3 Jobs Tue 21 9/12 3 Jobs Wed 22 9/12 3 …" at bounding box center [324, 170] width 648 height 560
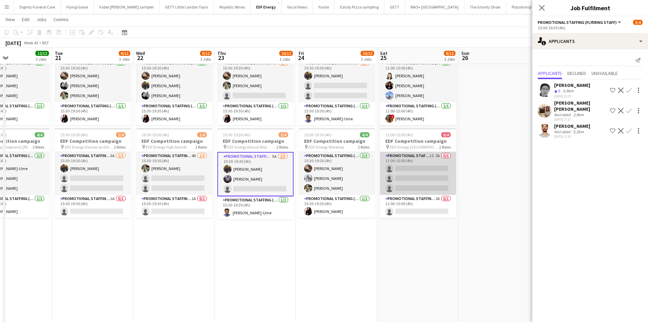
click at [421, 172] on app-card-role "Promotional Staffing (Flyering Staff) 1I 2A 0/3 11:00-15:00 (4h) single-neutral…" at bounding box center [418, 173] width 76 height 43
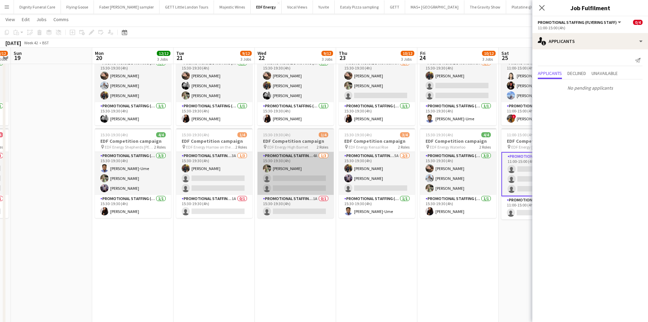
drag, startPoint x: 275, startPoint y: 198, endPoint x: 261, endPoint y: 180, distance: 23.0
click at [295, 198] on app-calendar-viewport "Fri 17 12/12 3 Jobs Sat 18 8/12 3 Jobs Sun 19 Mon 20 12/12 3 Jobs Tue 21 9/12 3…" at bounding box center [324, 170] width 648 height 560
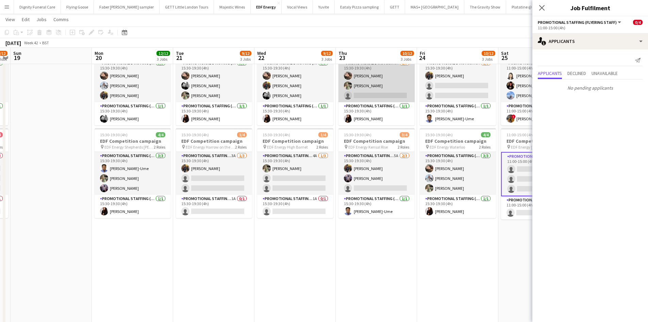
click at [354, 94] on app-card-role "Promotional Staffing (Flyering Staff) 6A [DATE] 15:30-19:30 (4h) [PERSON_NAME] …" at bounding box center [377, 80] width 76 height 43
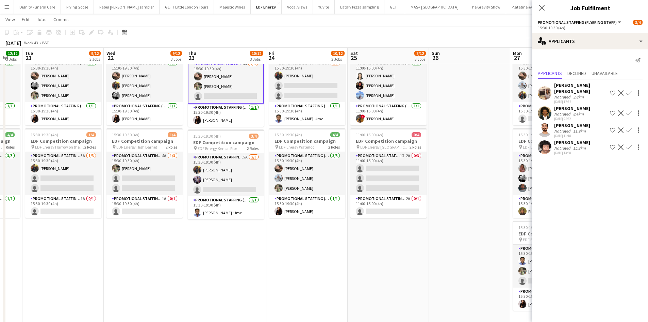
drag, startPoint x: 324, startPoint y: 170, endPoint x: 173, endPoint y: 159, distance: 151.2
click at [173, 159] on app-calendar-viewport "Fri 17 12/12 3 Jobs Sat 18 8/12 3 Jobs Sun 19 Mon 20 12/12 3 Jobs Tue 21 9/12 3…" at bounding box center [324, 170] width 648 height 560
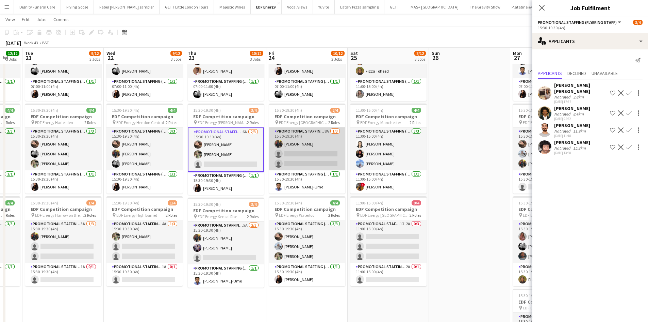
click at [319, 159] on app-card-role "Promotional Staffing (Flyering Staff) 8A [DATE] 15:30-19:30 (4h) [PERSON_NAME] …" at bounding box center [307, 148] width 76 height 43
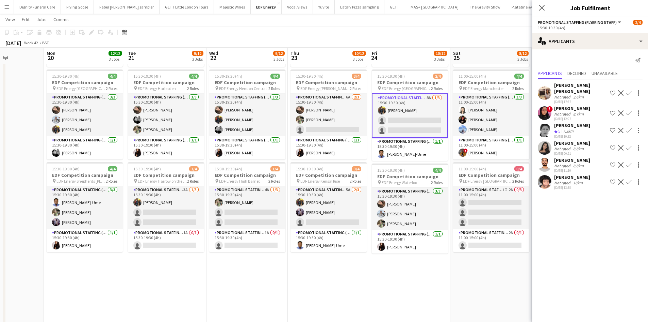
drag, startPoint x: 211, startPoint y: 181, endPoint x: 254, endPoint y: 178, distance: 43.3
click at [254, 178] on app-calendar-viewport "Fri 17 12/12 3 Jobs Sat 18 8/12 3 Jobs Sun 19 Mon 20 12/12 3 Jobs Tue 21 9/12 3…" at bounding box center [324, 204] width 648 height 560
click at [166, 212] on app-card-role "Promotional Staffing (Flyering Staff) 3A [DATE] 15:30-19:30 (4h) [PERSON_NAME] …" at bounding box center [166, 207] width 76 height 43
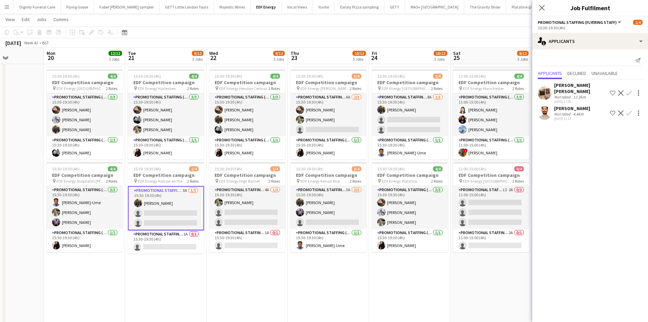
click at [631, 110] on app-icon "Confirm" at bounding box center [629, 112] width 5 height 5
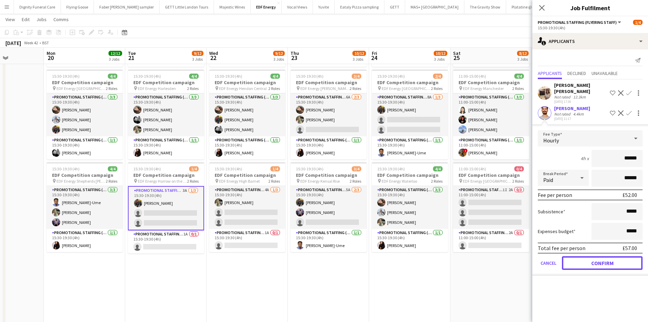
click at [612, 259] on button "Confirm" at bounding box center [602, 263] width 81 height 14
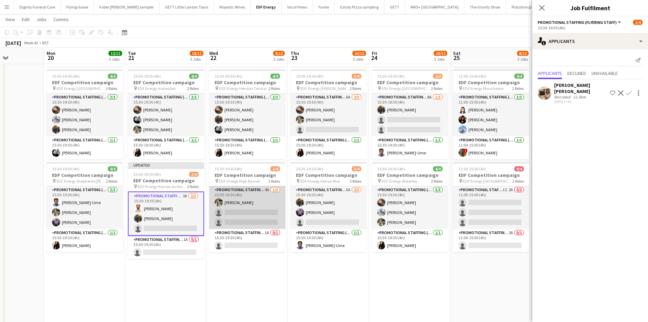
click at [252, 215] on app-card-role "Promotional Staffing (Flyering Staff) 4A [DATE] 15:30-19:30 (4h) [PERSON_NAME] …" at bounding box center [247, 207] width 76 height 43
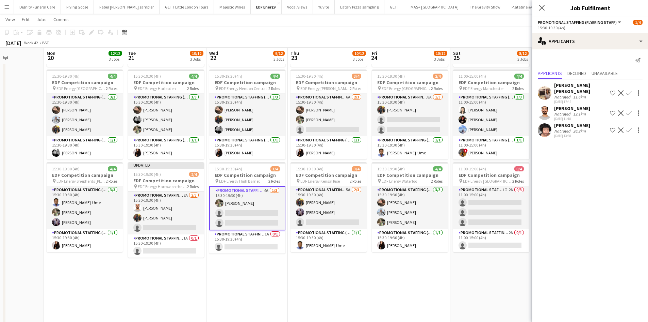
click at [629, 109] on button "Confirm" at bounding box center [629, 113] width 8 height 8
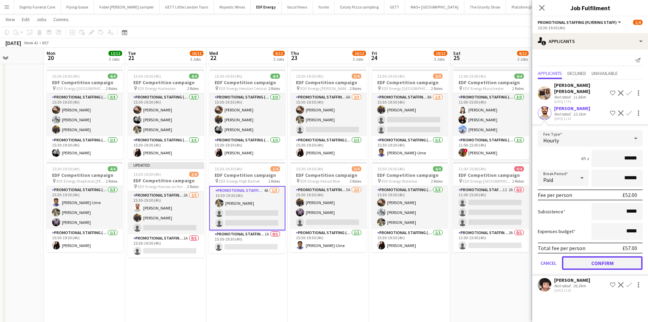
click at [594, 256] on button "Confirm" at bounding box center [602, 263] width 81 height 14
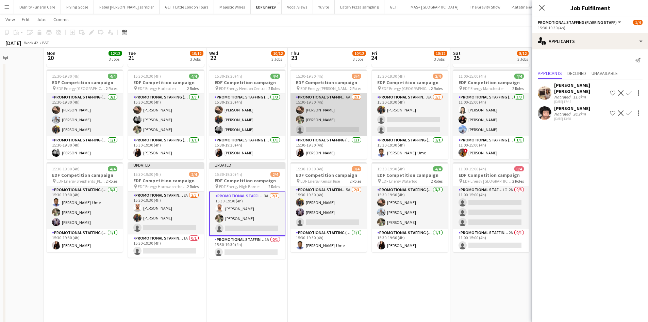
click at [325, 129] on app-card-role "Promotional Staffing (Flyering Staff) 6A [DATE] 15:30-19:30 (4h) [PERSON_NAME] …" at bounding box center [329, 114] width 76 height 43
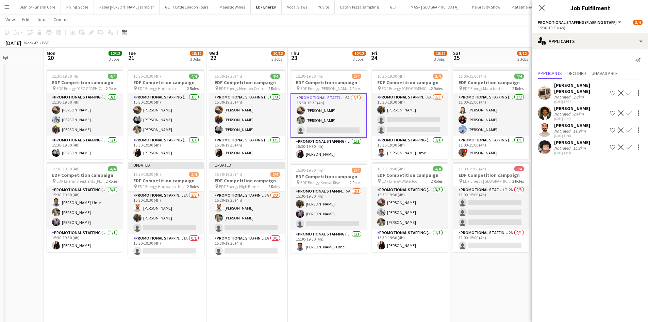
click at [630, 127] on app-icon "Confirm" at bounding box center [629, 129] width 5 height 5
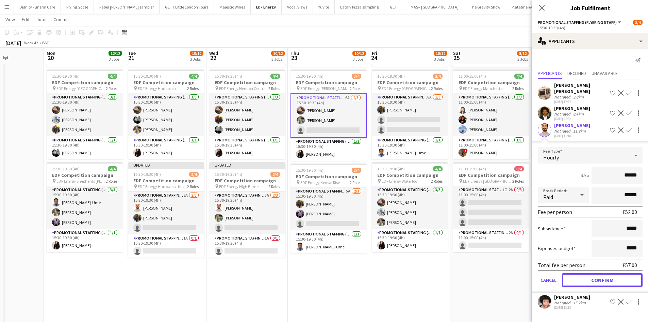
drag, startPoint x: 610, startPoint y: 270, endPoint x: 560, endPoint y: 265, distance: 50.3
click at [608, 273] on button "Confirm" at bounding box center [602, 280] width 81 height 14
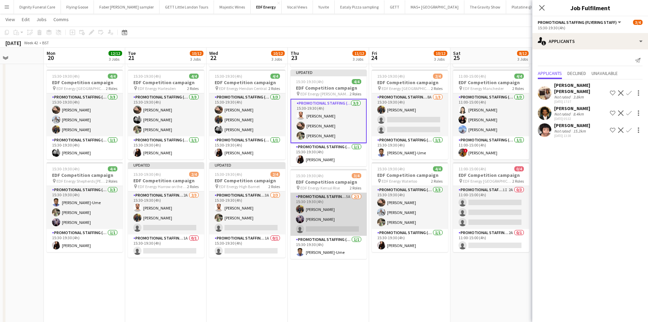
click at [342, 231] on app-card-role "Promotional Staffing (Flyering Staff) 5A [DATE] 15:30-19:30 (4h) [PERSON_NAME] …" at bounding box center [329, 214] width 76 height 43
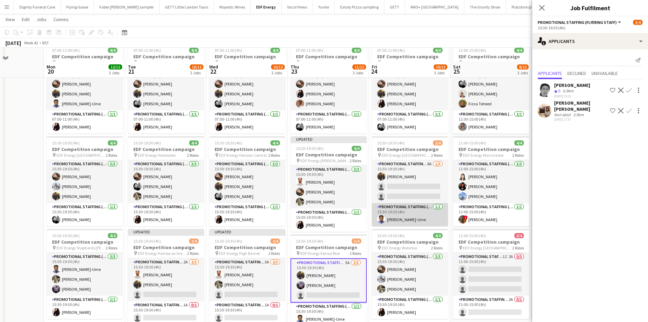
scroll to position [34, 0]
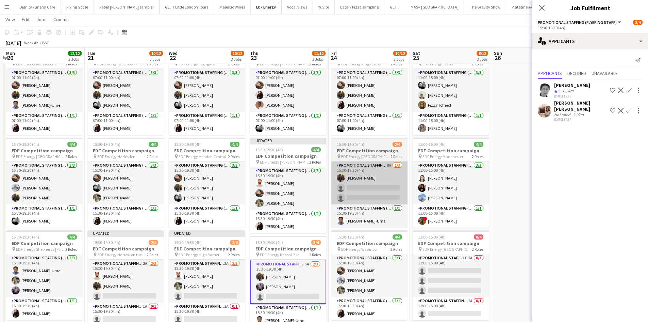
drag, startPoint x: 368, startPoint y: 205, endPoint x: 345, endPoint y: 202, distance: 23.0
click at [344, 203] on app-calendar-viewport "Fri 17 12/12 3 Jobs Sat 18 8/12 3 Jobs Sun 19 Mon 20 12/12 3 Jobs Tue 21 10/12 …" at bounding box center [324, 273] width 648 height 560
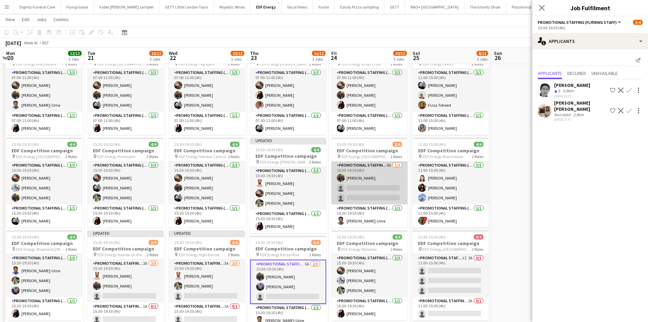
scroll to position [0, 241]
click at [370, 190] on app-card-role "Promotional Staffing (Flyering Staff) 8A [DATE] 15:30-19:30 (4h) [PERSON_NAME] …" at bounding box center [369, 182] width 76 height 43
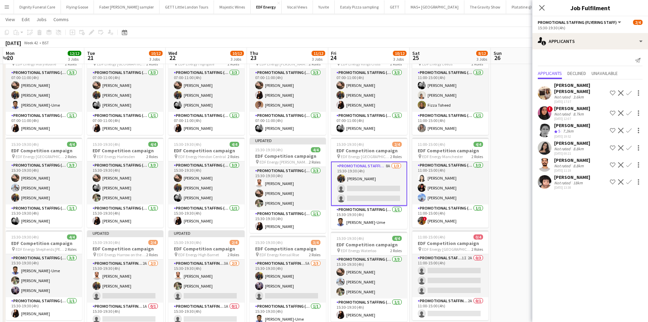
click at [630, 162] on app-icon "Confirm" at bounding box center [629, 164] width 5 height 5
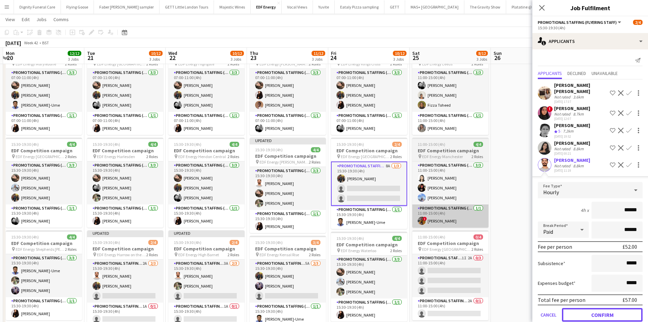
drag, startPoint x: 608, startPoint y: 307, endPoint x: 435, endPoint y: 225, distance: 190.9
click at [607, 308] on button "Confirm" at bounding box center [602, 315] width 81 height 14
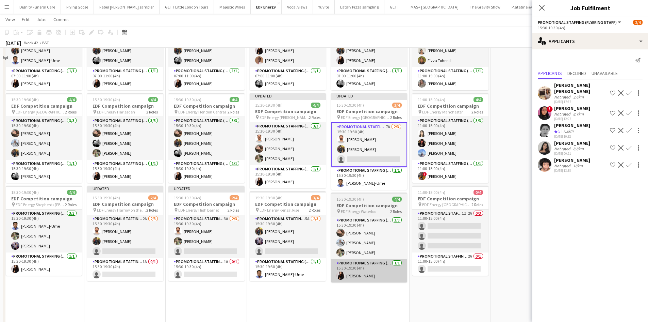
scroll to position [136, 0]
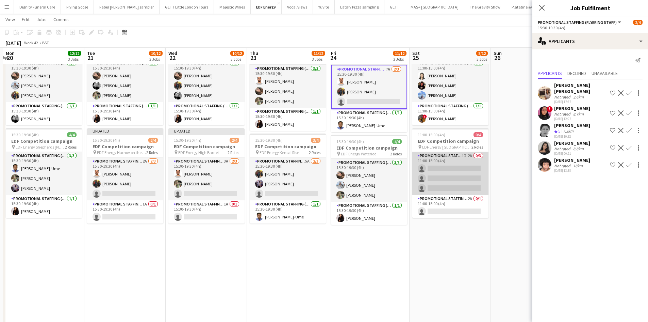
click at [451, 173] on app-card-role "Promotional Staffing (Flyering Staff) 1I 2A 0/3 11:00-15:00 (4h) single-neutral…" at bounding box center [451, 173] width 76 height 43
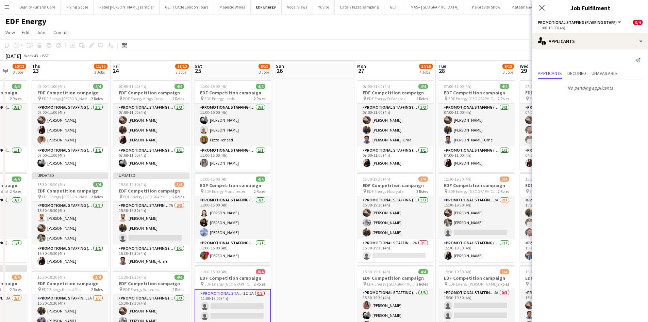
scroll to position [0, 318]
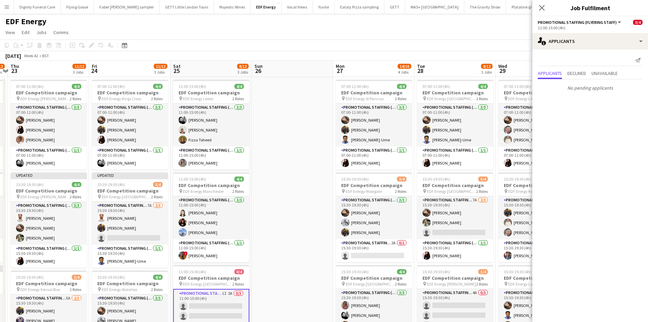
drag, startPoint x: 493, startPoint y: 170, endPoint x: 254, endPoint y: 150, distance: 240.1
click at [254, 150] on app-calendar-viewport "Sun 19 Mon 20 12/12 3 Jobs Tue 21 10/12 3 Jobs Wed 22 10/12 3 Jobs Thu 23 11/12…" at bounding box center [324, 324] width 648 height 526
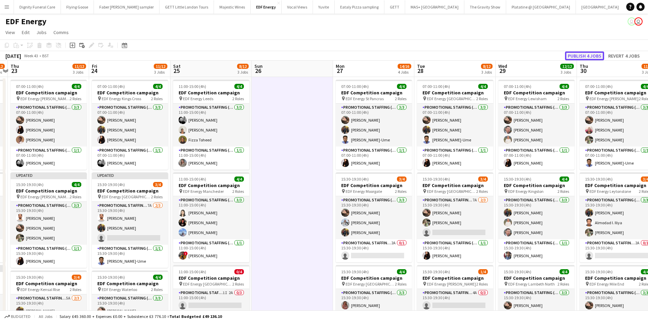
click at [589, 56] on button "Publish 4 jobs" at bounding box center [584, 55] width 39 height 9
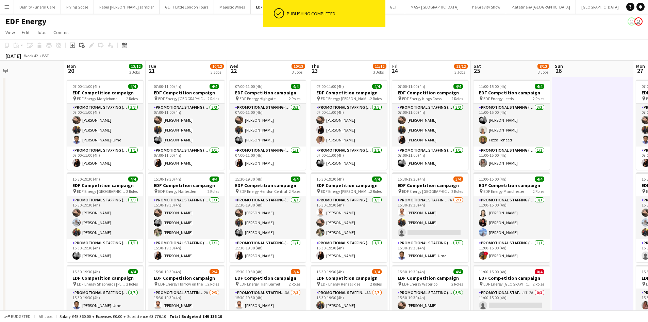
scroll to position [0, 162]
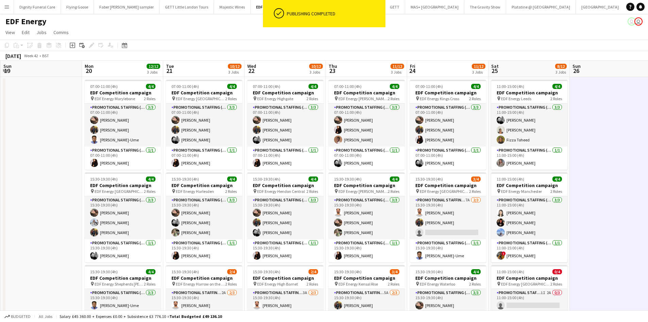
drag, startPoint x: 179, startPoint y: 208, endPoint x: 473, endPoint y: 180, distance: 295.4
click at [473, 180] on app-calendar-viewport "Fri 17 12/12 3 Jobs Sat 18 8/12 3 Jobs Sun 19 Mon 20 12/12 3 Jobs Tue 21 10/12 …" at bounding box center [324, 324] width 648 height 526
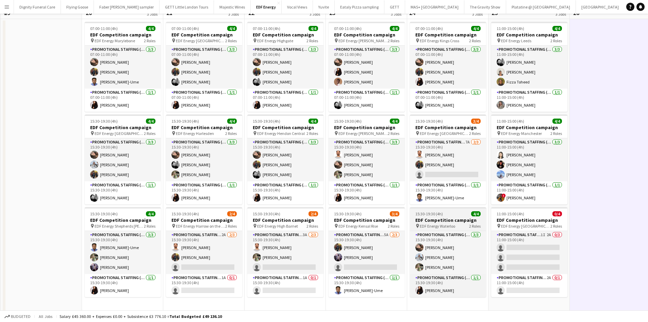
scroll to position [0, 0]
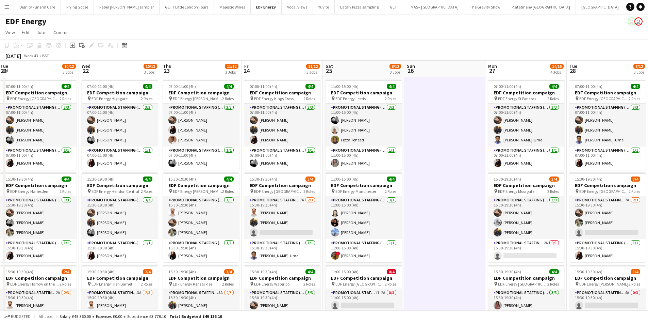
drag, startPoint x: 509, startPoint y: 191, endPoint x: 426, endPoint y: 190, distance: 82.4
click at [426, 190] on app-calendar-viewport "Fri 17 12/12 3 Jobs Sat 18 8/12 3 Jobs Sun 19 Mon 20 12/12 3 Jobs Tue 21 10/12 …" at bounding box center [324, 324] width 648 height 526
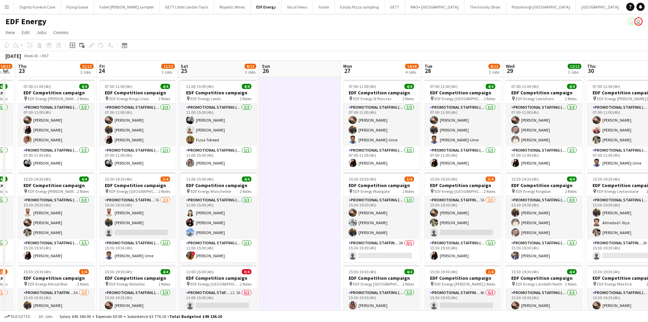
drag, startPoint x: 460, startPoint y: 157, endPoint x: 314, endPoint y: 144, distance: 146.6
click at [314, 144] on app-calendar-viewport "Sun 19 Mon 20 12/12 3 Jobs Tue 21 10/12 3 Jobs Wed 22 10/12 3 Jobs Thu 23 11/12…" at bounding box center [324, 324] width 648 height 526
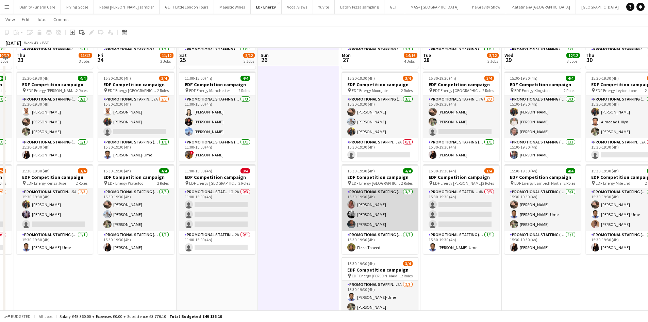
scroll to position [102, 0]
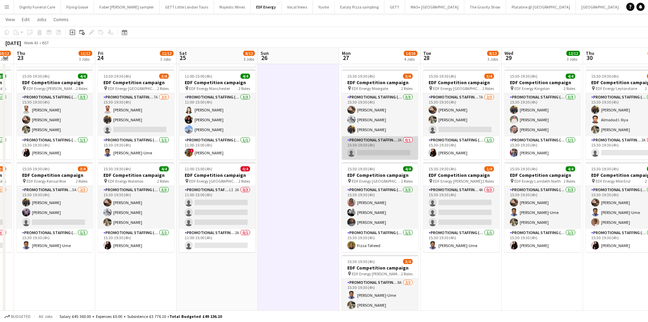
click at [382, 151] on app-card-role "Promotional Staffing (Team Leader) 2A 0/1 15:30-19:30 (4h) single-neutral-actio…" at bounding box center [380, 147] width 76 height 23
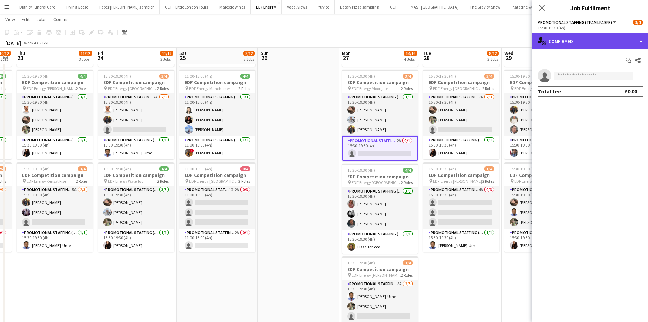
click at [576, 45] on div "single-neutral-actions-check-2 Confirmed" at bounding box center [591, 41] width 116 height 16
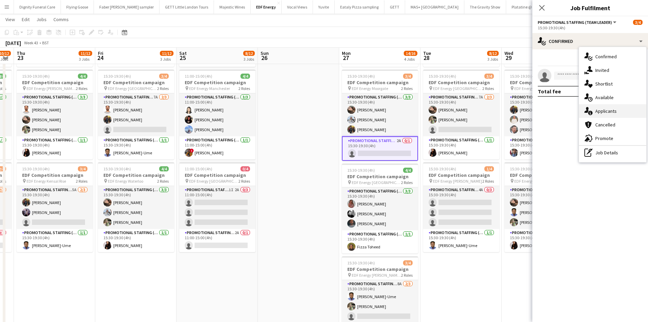
drag, startPoint x: 606, startPoint y: 111, endPoint x: 466, endPoint y: 132, distance: 141.1
click at [606, 111] on span "Applicants" at bounding box center [606, 111] width 21 height 6
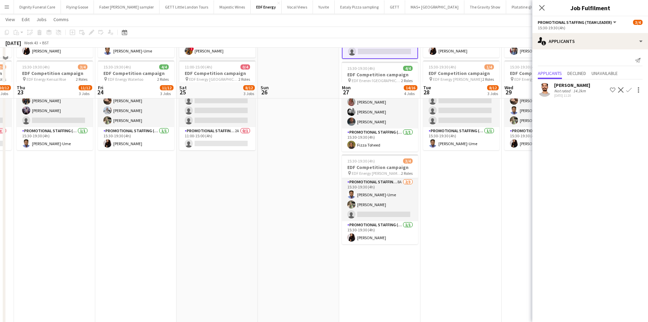
scroll to position [238, 0]
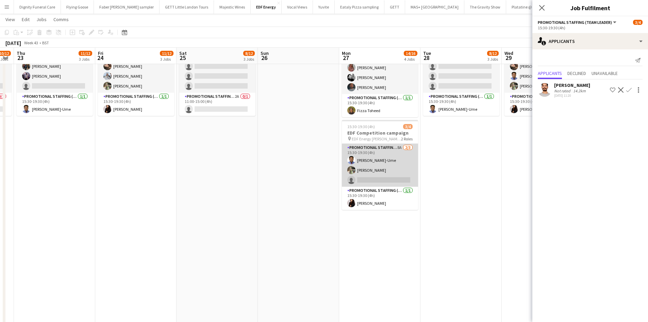
click at [373, 172] on app-card-role "Promotional Staffing (Flyering Staff) 8A [DATE] 15:30-19:30 (4h) [PERSON_NAME]-…" at bounding box center [380, 165] width 76 height 43
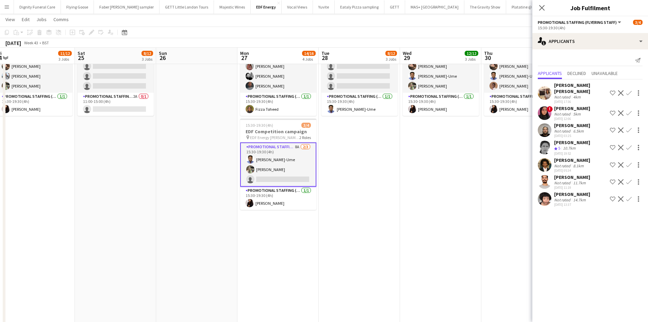
drag, startPoint x: 467, startPoint y: 196, endPoint x: 364, endPoint y: 195, distance: 103.5
click at [364, 195] on app-calendar-viewport "Tue 21 10/12 3 Jobs Wed 22 10/12 3 Jobs Thu 23 11/12 3 Jobs Fri 24 11/12 3 Jobs…" at bounding box center [324, 68] width 648 height 560
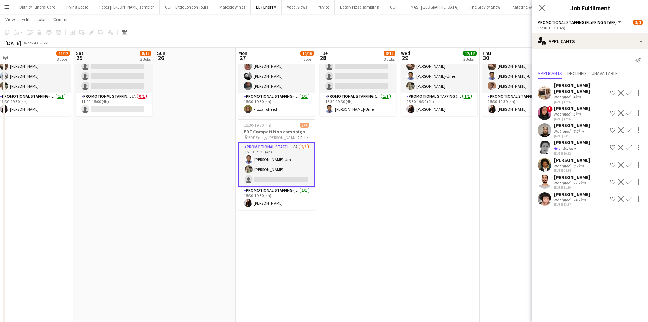
click at [577, 157] on div "[PERSON_NAME]" at bounding box center [573, 160] width 36 height 6
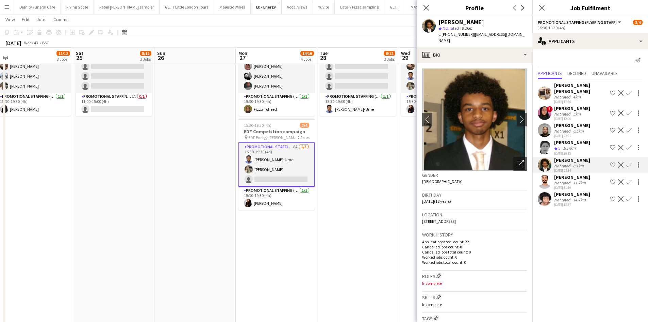
click at [345, 172] on app-date-cell "07:00-11:00 (4h) 4/4 EDF Competition campaign pin EDF Energy Kentish Town 2 Rol…" at bounding box center [357, 93] width 81 height 510
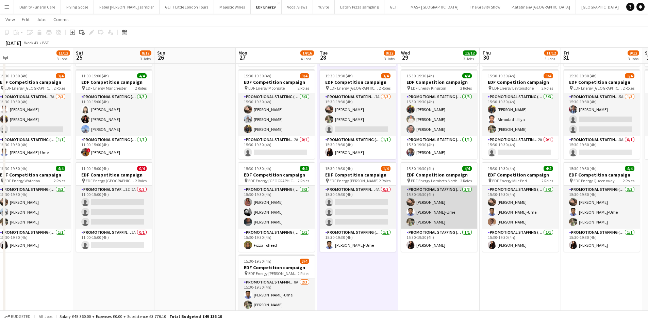
scroll to position [102, 0]
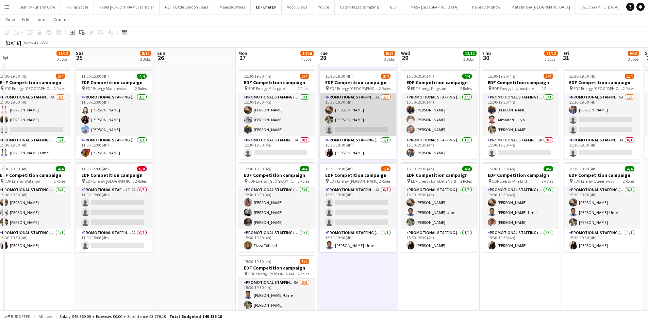
click at [337, 126] on app-card-role "Promotional Staffing (Flyering Staff) 7A [DATE] 15:30-19:30 (4h) [PERSON_NAME] …" at bounding box center [358, 114] width 76 height 43
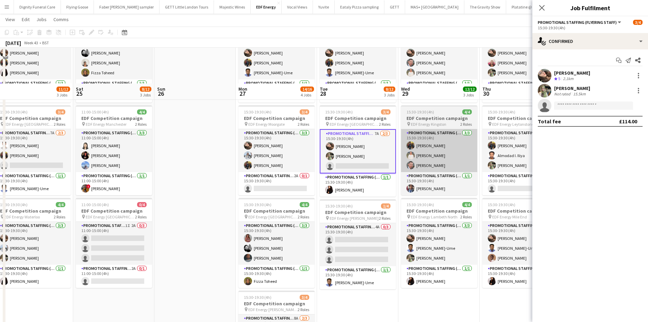
scroll to position [34, 0]
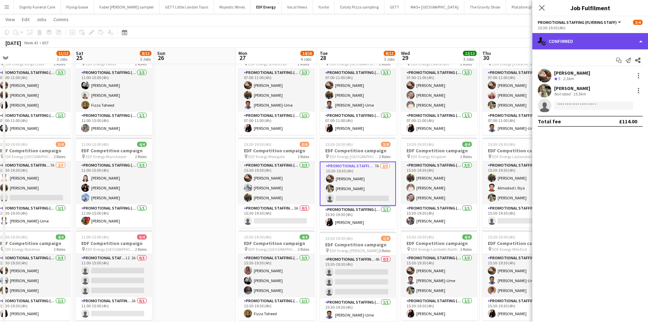
click at [579, 41] on div "single-neutral-actions-check-2 Confirmed" at bounding box center [591, 41] width 116 height 16
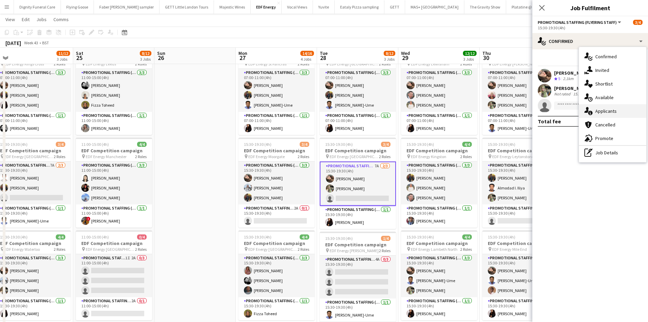
click at [609, 112] on span "Applicants" at bounding box center [606, 111] width 21 height 6
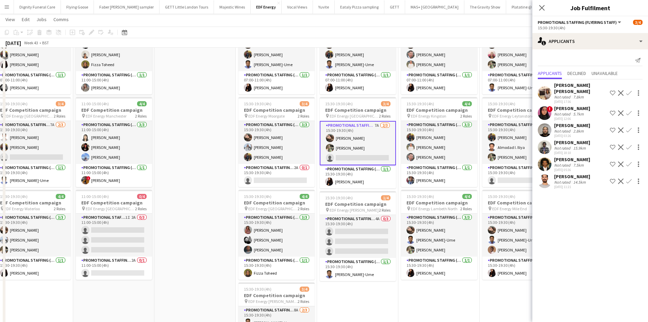
scroll to position [136, 0]
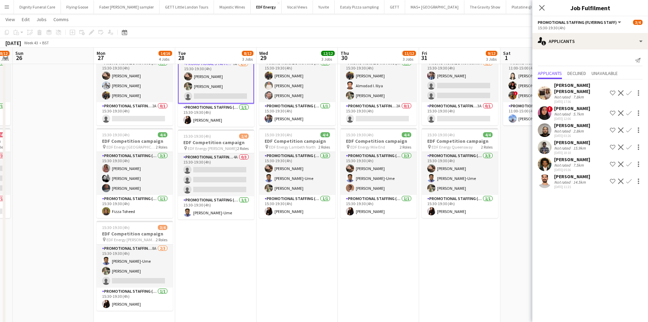
drag, startPoint x: 451, startPoint y: 251, endPoint x: 314, endPoint y: 251, distance: 137.2
click at [314, 251] on app-calendar-viewport "Thu 23 11/12 3 Jobs Fri 24 11/12 3 Jobs Sat 25 8/12 3 Jobs Sun 26 Mon 27 14/16 …" at bounding box center [324, 170] width 648 height 560
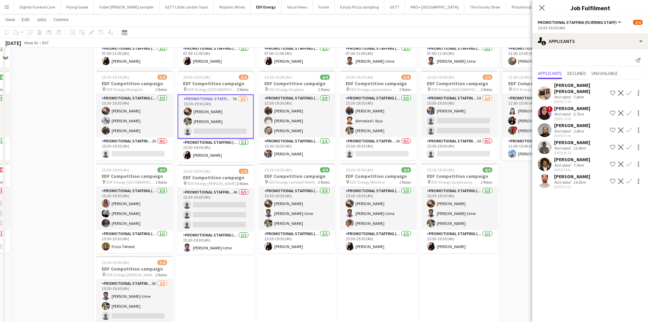
scroll to position [68, 0]
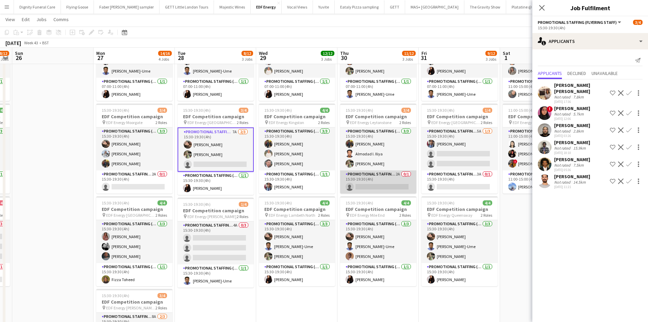
click at [378, 188] on app-card-role "Promotional Staffing (Team Leader) 2A 0/1 15:30-19:30 (4h) single-neutral-actio…" at bounding box center [378, 181] width 76 height 23
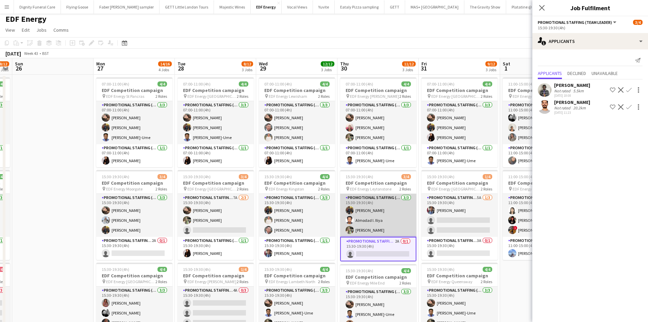
scroll to position [0, 0]
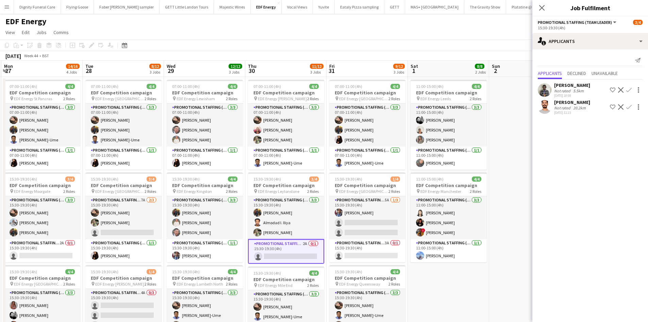
drag, startPoint x: 337, startPoint y: 180, endPoint x: 311, endPoint y: 178, distance: 26.0
click at [311, 178] on app-calendar-viewport "Thu 23 11/12 3 Jobs Fri 24 11/12 3 Jobs Sat 25 8/12 3 Jobs Sun 26 Mon 27 14/16 …" at bounding box center [324, 324] width 648 height 526
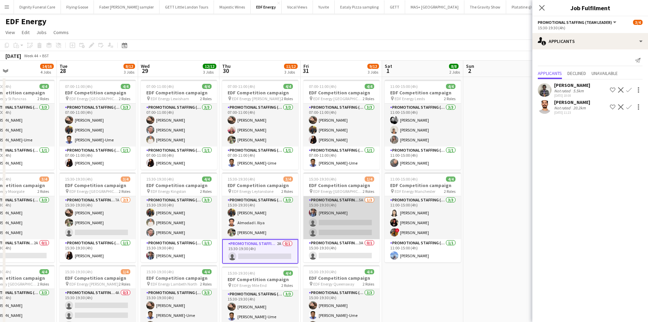
click at [348, 219] on app-card-role "Promotional Staffing (Flyering Staff) 5A [DATE] 15:30-19:30 (4h) [PERSON_NAME] …" at bounding box center [342, 217] width 76 height 43
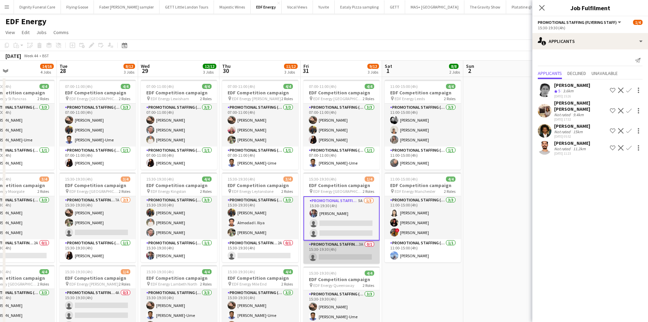
click at [352, 255] on app-card-role "Promotional Staffing (Team Leader) 3A 0/1 15:30-19:30 (4h) single-neutral-actio…" at bounding box center [342, 251] width 76 height 23
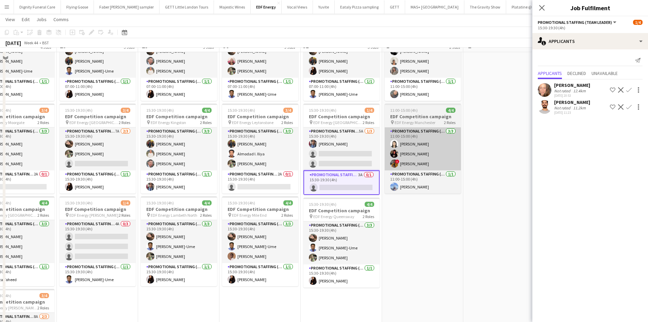
scroll to position [0, 0]
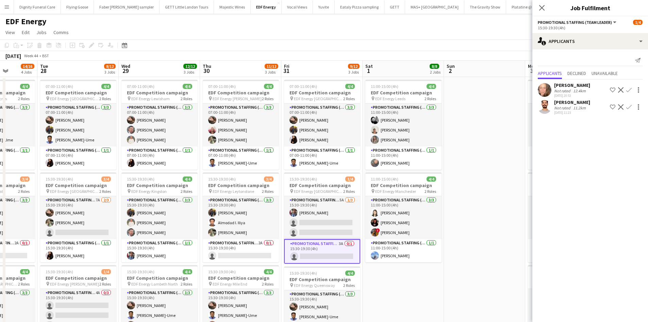
drag, startPoint x: 481, startPoint y: 197, endPoint x: 298, endPoint y: 197, distance: 183.5
click at [299, 197] on app-calendar-viewport "Sat 25 8/12 3 Jobs Sun 26 Mon 27 14/16 4 Jobs Tue 28 8/12 3 Jobs Wed 29 12/12 3…" at bounding box center [324, 324] width 648 height 526
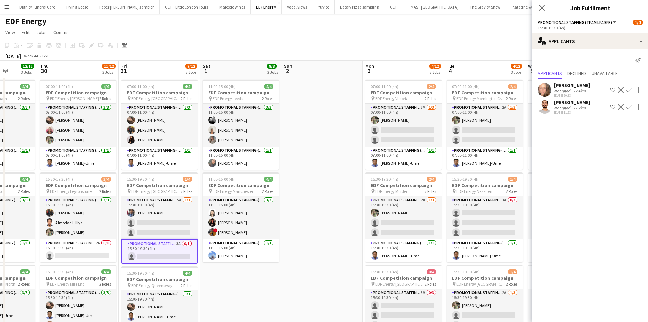
scroll to position [0, 207]
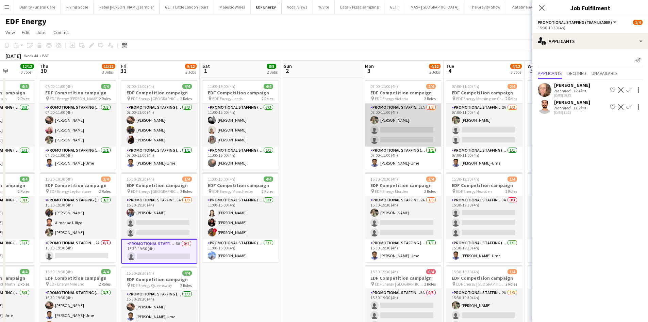
click at [405, 134] on app-card-role "Promotional Staffing (Flyering Staff) 3A [DATE] 07:00-11:00 (4h) [PERSON_NAME] …" at bounding box center [403, 124] width 76 height 43
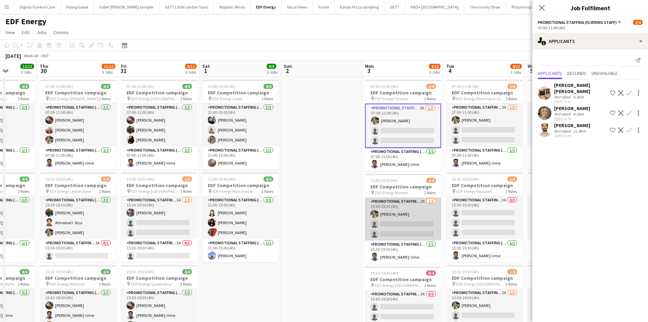
click at [411, 224] on app-card-role "Promotional Staffing (Flyering Staff) 2A [DATE] 15:30-19:30 (4h) [PERSON_NAME] …" at bounding box center [403, 218] width 76 height 43
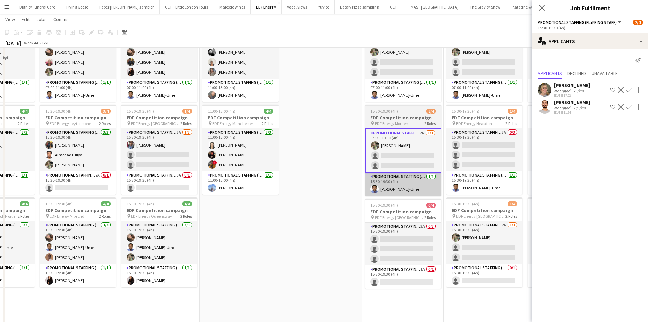
scroll to position [68, 0]
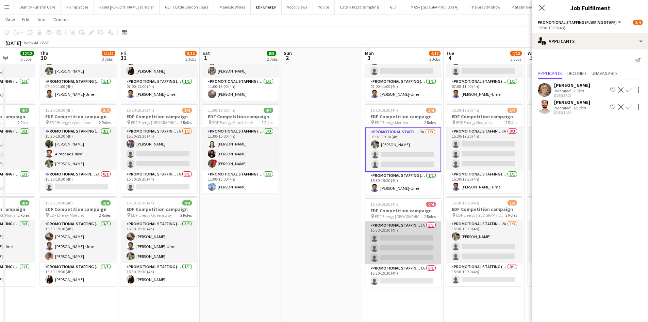
click at [416, 246] on app-card-role "Promotional Staffing (Flyering Staff) 3A 0/3 15:30-19:30 (4h) single-neutral-ac…" at bounding box center [403, 242] width 76 height 43
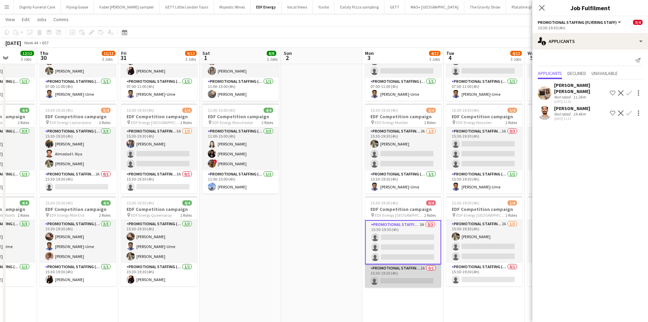
click at [412, 280] on app-card-role "Promotional Staffing (Team Leader) 1A 0/1 15:30-19:30 (4h) single-neutral-actio…" at bounding box center [403, 275] width 76 height 23
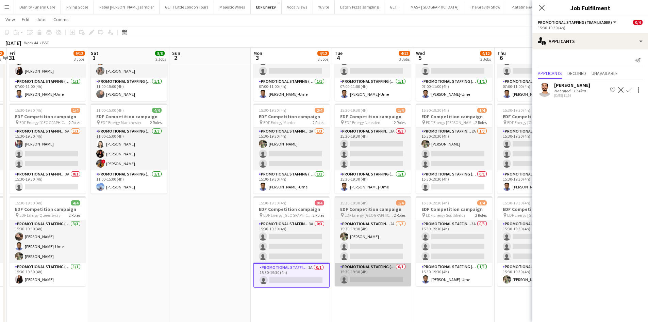
drag, startPoint x: 435, startPoint y: 298, endPoint x: 357, endPoint y: 277, distance: 81.3
click at [322, 291] on app-calendar-viewport "Mon 27 14/16 4 Jobs Tue 28 8/12 3 Jobs Wed 29 12/12 3 Jobs Thu 30 11/12 3 Jobs …" at bounding box center [324, 238] width 648 height 560
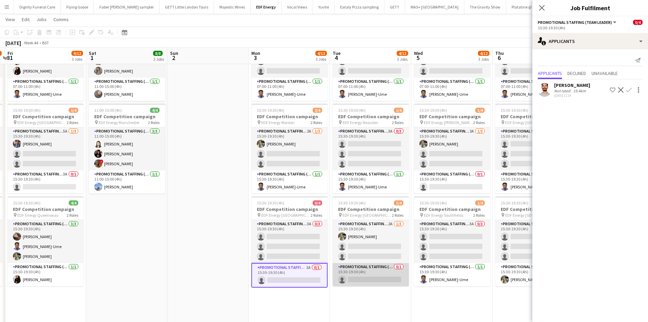
click at [369, 274] on app-card-role "Promotional Staffing (Team Leader) 0/1 15:30-19:30 (4h) single-neutral-actions" at bounding box center [371, 274] width 76 height 23
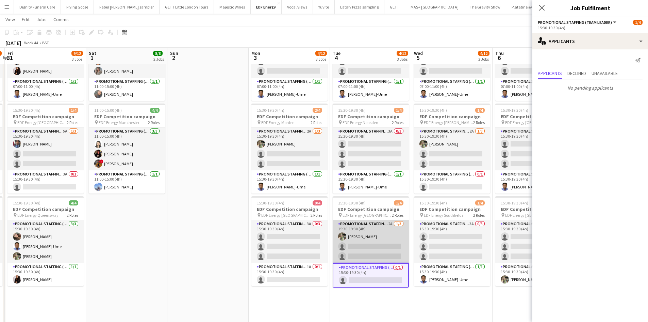
click at [376, 250] on app-card-role "Promotional Staffing (Flyering Staff) 2A [DATE] 15:30-19:30 (4h) [PERSON_NAME] …" at bounding box center [371, 241] width 76 height 43
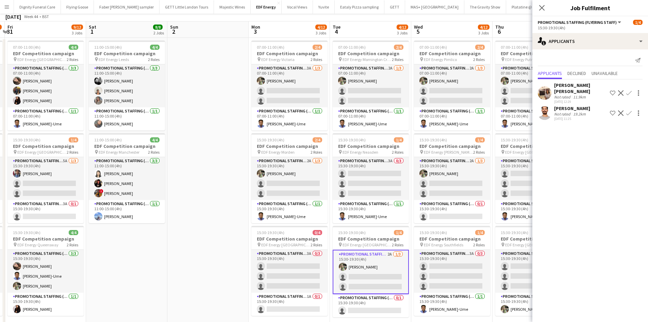
scroll to position [0, 0]
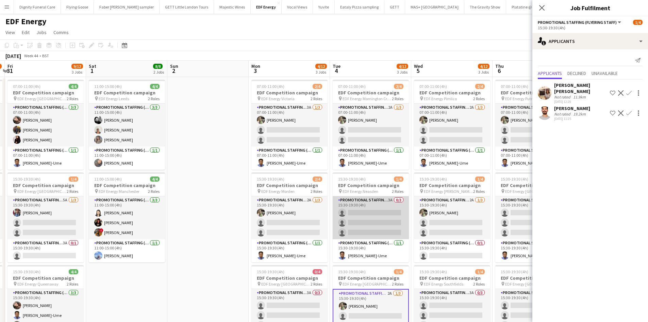
click at [376, 220] on app-card-role "Promotional Staffing (Flyering Staff) 3A 0/3 15:30-19:30 (4h) single-neutral-ac…" at bounding box center [371, 217] width 76 height 43
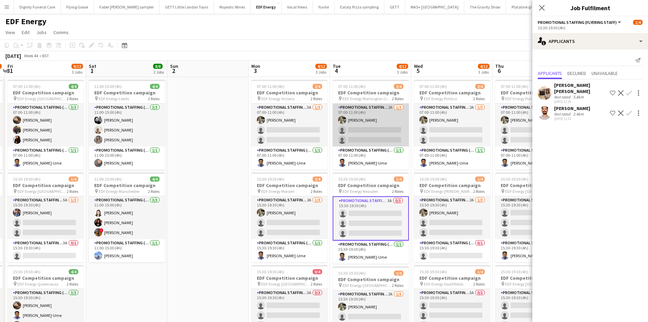
click at [371, 130] on app-card-role "Promotional Staffing (Flyering Staff) 2A [DATE] 07:00-11:00 (4h) [PERSON_NAME] …" at bounding box center [371, 124] width 76 height 43
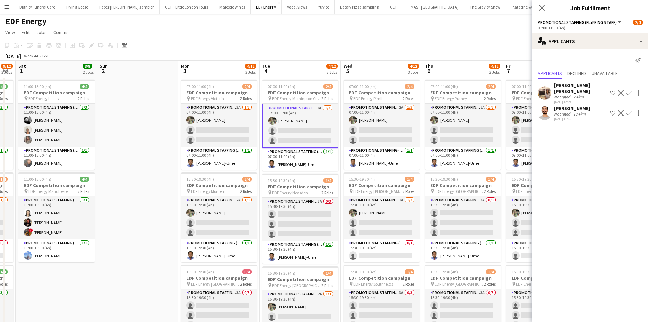
scroll to position [0, 286]
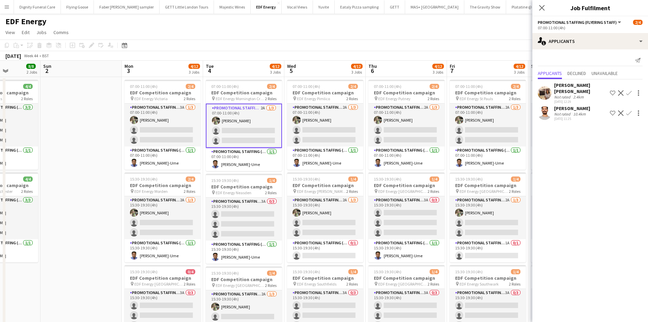
drag, startPoint x: 384, startPoint y: 180, endPoint x: 274, endPoint y: 171, distance: 109.6
click at [267, 177] on app-calendar-viewport "Wed 29 12/12 3 Jobs Thu 30 11/12 3 Jobs Fri 31 9/12 3 Jobs Sat 1 8/8 2 Jobs Sun…" at bounding box center [324, 324] width 648 height 526
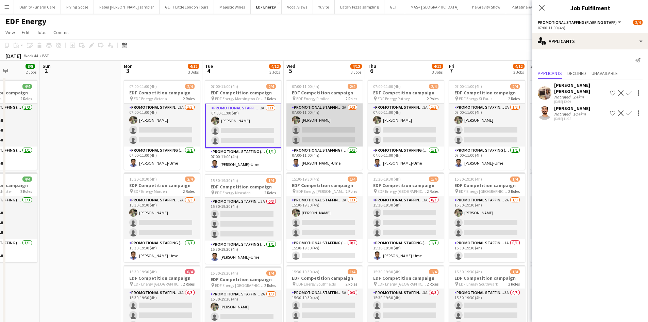
click at [337, 133] on app-card-role "Promotional Staffing (Flyering Staff) 2A [DATE] 07:00-11:00 (4h) [PERSON_NAME] …" at bounding box center [325, 124] width 76 height 43
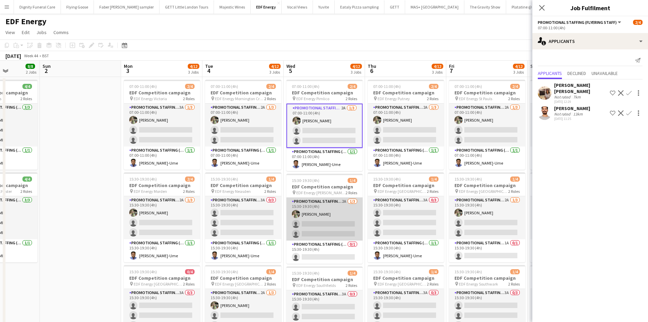
click at [321, 222] on app-card-role "Promotional Staffing (Flyering Staff) 2A [DATE] 15:30-19:30 (4h) [PERSON_NAME] …" at bounding box center [325, 218] width 76 height 43
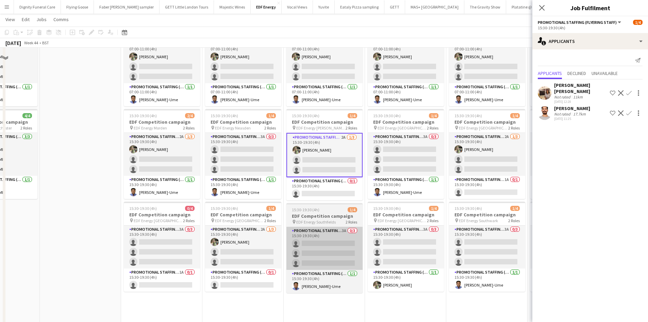
scroll to position [68, 0]
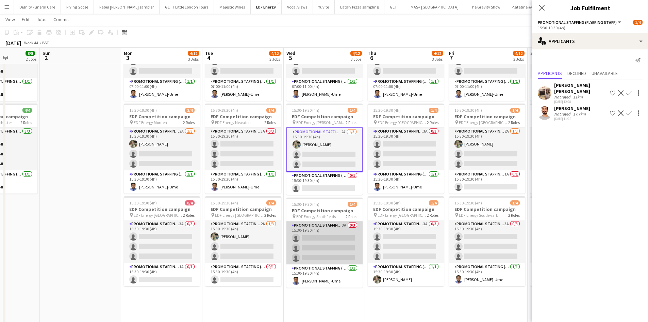
click at [337, 237] on app-card-role "Promotional Staffing (Flyering Staff) 3A 0/3 15:30-19:30 (4h) single-neutral-ac…" at bounding box center [325, 242] width 76 height 43
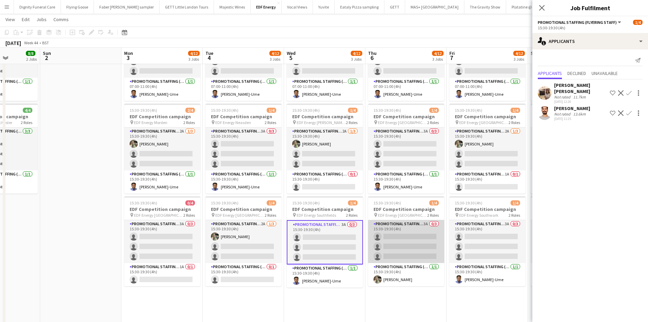
click at [420, 237] on app-card-role "Promotional Staffing (Flyering Staff) 3A 0/3 15:30-19:30 (4h) single-neutral-ac…" at bounding box center [406, 241] width 76 height 43
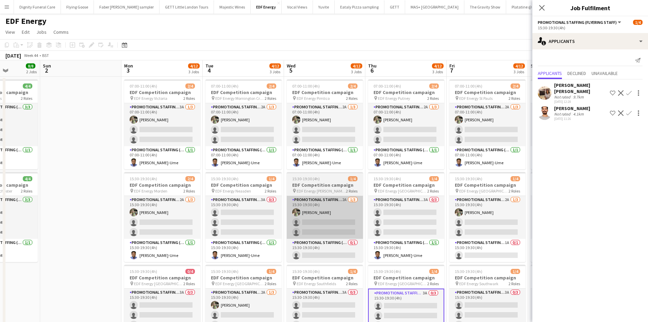
scroll to position [0, 0]
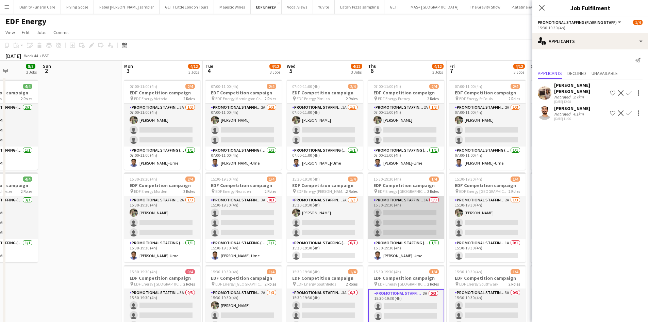
click at [416, 213] on app-card-role "Promotional Staffing (Flyering Staff) 3A 0/3 15:30-19:30 (4h) single-neutral-ac…" at bounding box center [406, 217] width 76 height 43
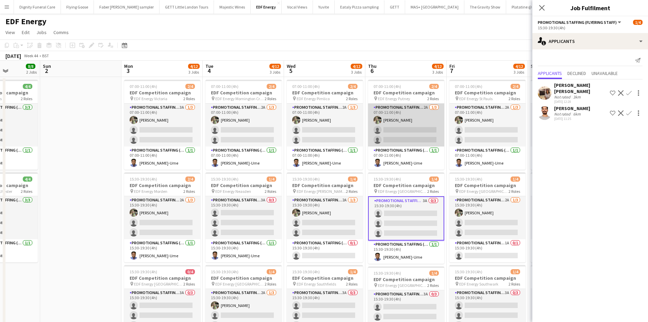
click at [417, 134] on app-card-role "Promotional Staffing (Flyering Staff) 2A [DATE] 07:00-11:00 (4h) [PERSON_NAME] …" at bounding box center [406, 124] width 76 height 43
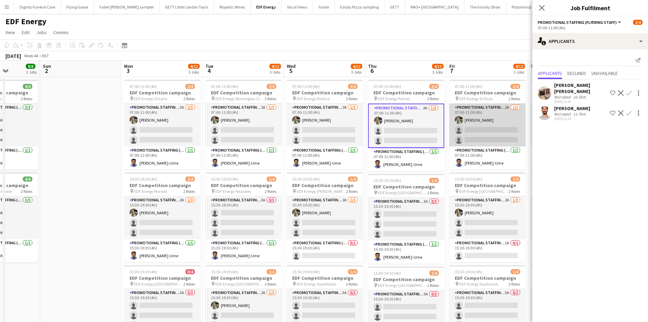
click at [493, 139] on app-card-role "Promotional Staffing (Flyering Staff) 2A [DATE] 07:00-11:00 (4h) [PERSON_NAME] …" at bounding box center [488, 124] width 76 height 43
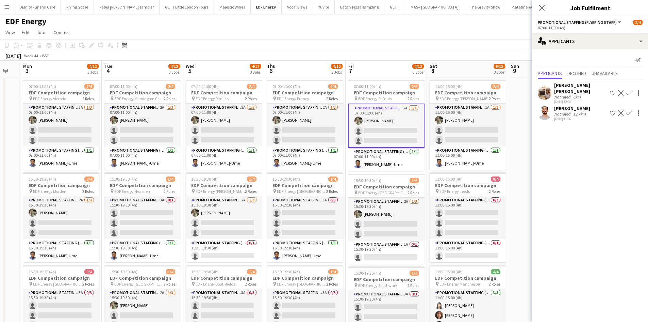
drag, startPoint x: 401, startPoint y: 187, endPoint x: 330, endPoint y: 178, distance: 71.0
click at [298, 185] on app-calendar-viewport "Fri 31 9/12 3 Jobs Sat 1 8/8 2 Jobs Sun 2 Mon 3 4/12 3 Jobs Tue 4 4/12 3 Jobs W…" at bounding box center [324, 324] width 648 height 526
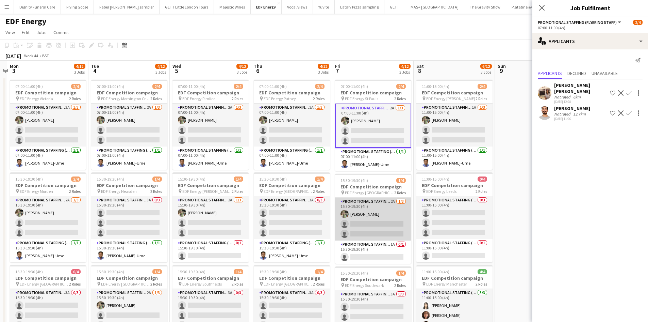
click at [383, 222] on app-card-role "Promotional Staffing (Flyering Staff) 2A [DATE] 15:30-19:30 (4h) [PERSON_NAME] …" at bounding box center [373, 218] width 76 height 43
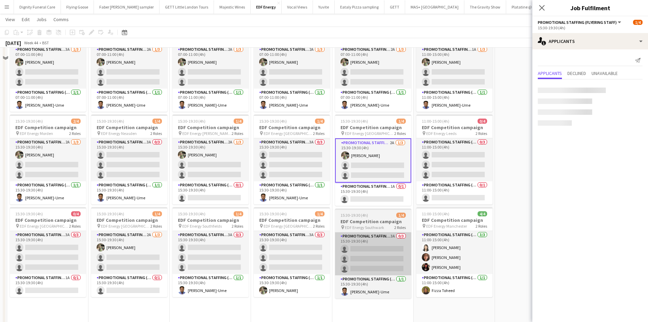
scroll to position [68, 0]
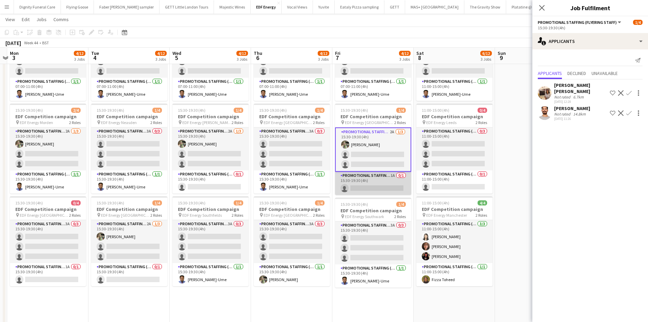
click at [382, 187] on app-card-role "Promotional Staffing (Team Leader) 1A 0/1 15:30-19:30 (4h) single-neutral-actio…" at bounding box center [373, 183] width 76 height 23
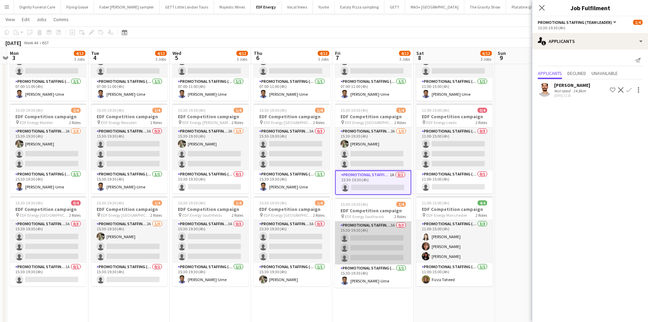
click at [376, 245] on app-card-role "Promotional Staffing (Flyering Staff) 3A 0/3 15:30-19:30 (4h) single-neutral-ac…" at bounding box center [373, 242] width 76 height 43
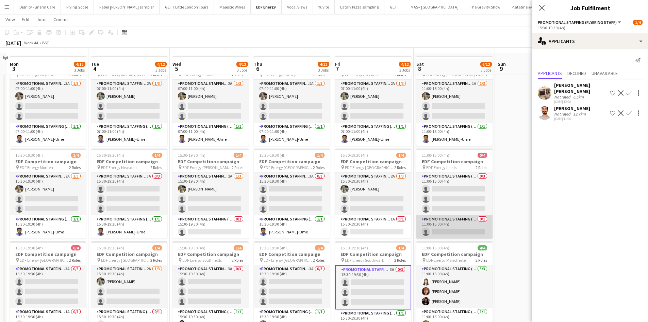
scroll to position [34, 0]
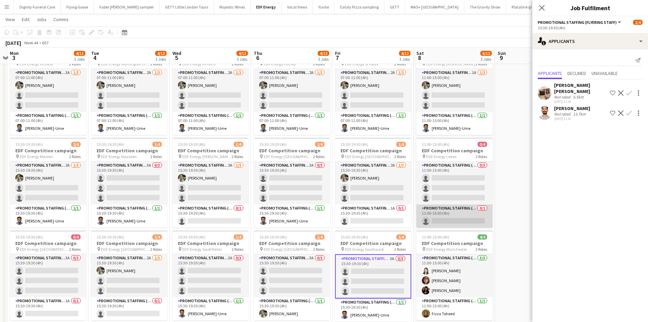
click at [461, 219] on app-card-role "Promotional Staffing (Team Leader) 0/1 11:00-15:00 (4h) single-neutral-actions" at bounding box center [455, 215] width 76 height 23
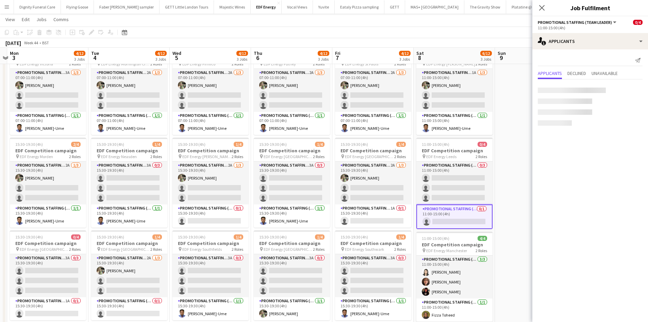
scroll to position [0, 236]
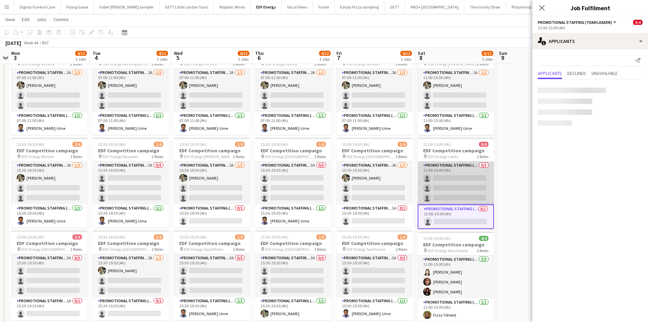
click at [465, 183] on app-card-role "Promotional Staffing (Flyering Staff) 0/3 11:00-15:00 (4h) single-neutral-actio…" at bounding box center [456, 182] width 76 height 43
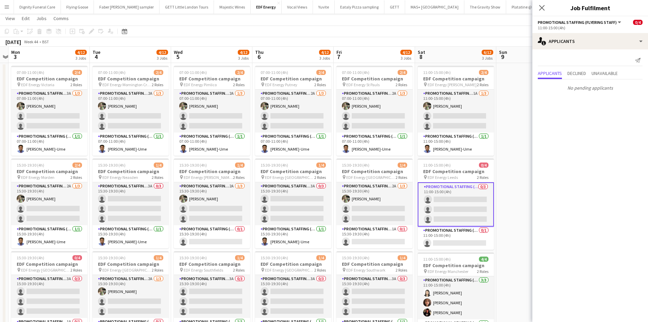
scroll to position [0, 0]
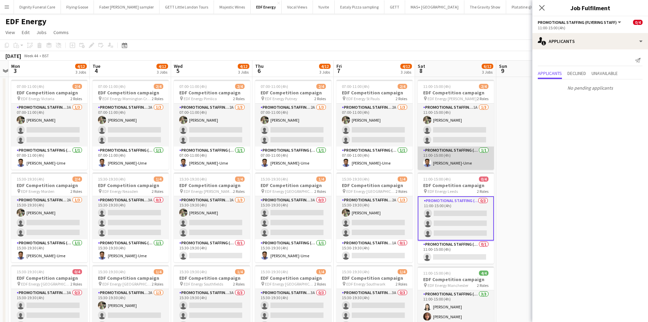
click at [463, 134] on app-card-role "Promotional Staffing (Flyering Staff) 1A [DATE] 11:00-15:00 (4h) [PERSON_NAME] …" at bounding box center [456, 124] width 76 height 43
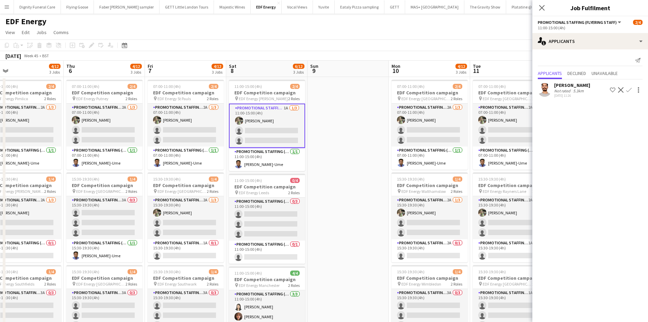
drag, startPoint x: 495, startPoint y: 187, endPoint x: 305, endPoint y: 188, distance: 189.6
click at [305, 188] on app-calendar-viewport "Sun 2 Mon 3 4/12 3 Jobs Tue 4 4/12 3 Jobs Wed 5 4/12 3 Jobs Thu 6 4/12 3 Jobs F…" at bounding box center [324, 324] width 648 height 526
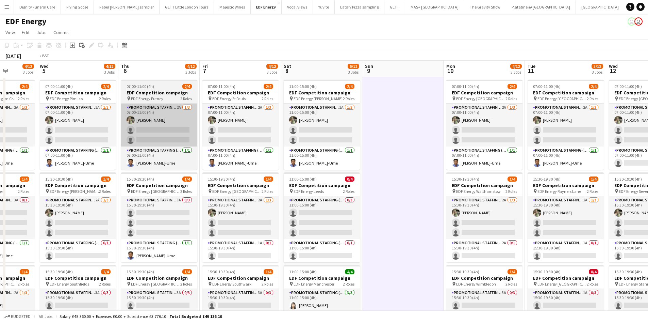
drag, startPoint x: 152, startPoint y: 108, endPoint x: 518, endPoint y: 112, distance: 366.0
click at [533, 112] on app-calendar-viewport "Sun 2 Mon 3 4/12 3 Jobs Tue 4 4/12 3 Jobs Wed 5 4/12 3 Jobs Thu 6 4/12 3 Jobs F…" at bounding box center [324, 324] width 648 height 526
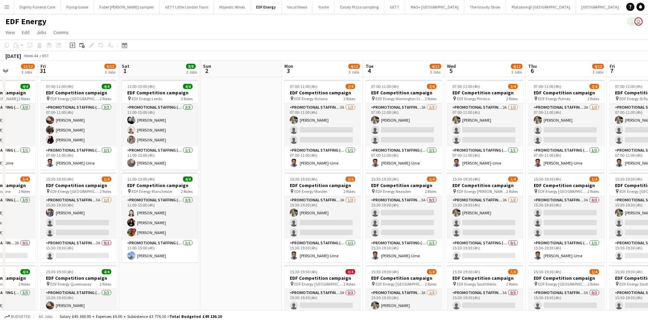
drag, startPoint x: 270, startPoint y: 132, endPoint x: 472, endPoint y: 137, distance: 201.9
click at [472, 137] on app-calendar-viewport "Wed 29 12/12 3 Jobs Thu 30 11/12 3 Jobs Fri 31 9/12 3 Jobs Sat 1 8/8 2 Jobs Sun…" at bounding box center [324, 324] width 648 height 526
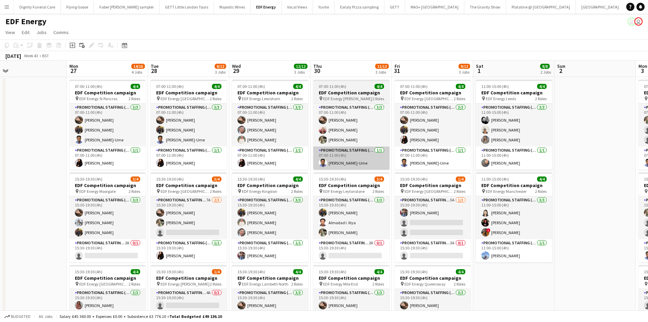
drag, startPoint x: 444, startPoint y: 154, endPoint x: 511, endPoint y: 153, distance: 67.1
click at [512, 153] on app-calendar-viewport "Fri 24 11/12 3 Jobs Sat 25 8/12 3 Jobs Sun 26 Mon 27 14/16 4 Jobs Tue 28 8/12 3…" at bounding box center [324, 324] width 648 height 526
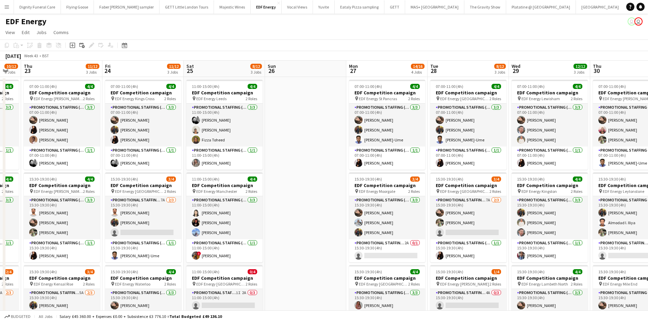
drag, startPoint x: 279, startPoint y: 165, endPoint x: 536, endPoint y: 163, distance: 256.3
click at [536, 163] on app-calendar-viewport "Tue 21 10/12 3 Jobs Wed 22 10/12 3 Jobs Thu 23 11/12 3 Jobs Fri 24 11/12 3 Jobs…" at bounding box center [324, 324] width 648 height 526
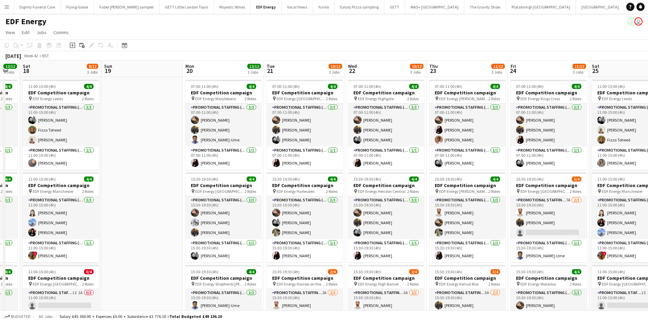
drag, startPoint x: 495, startPoint y: 174, endPoint x: 456, endPoint y: 172, distance: 39.6
click at [511, 172] on app-calendar-viewport "Thu 16 12/12 3 Jobs Fri 17 12/12 3 Jobs Sat 18 8/12 3 Jobs Sun 19 Mon 20 12/12 …" at bounding box center [324, 324] width 648 height 526
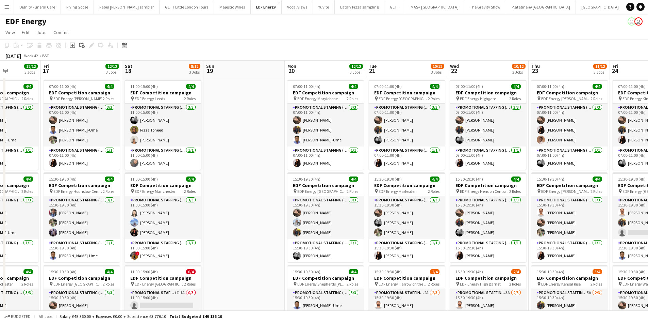
drag, startPoint x: 409, startPoint y: 191, endPoint x: 528, endPoint y: 183, distance: 119.1
click at [533, 183] on app-calendar-viewport "Tue 14 11/12 3 Jobs Wed 15 10/12 3 Jobs Thu 16 12/12 3 Jobs Fri 17 12/12 3 Jobs…" at bounding box center [324, 324] width 648 height 526
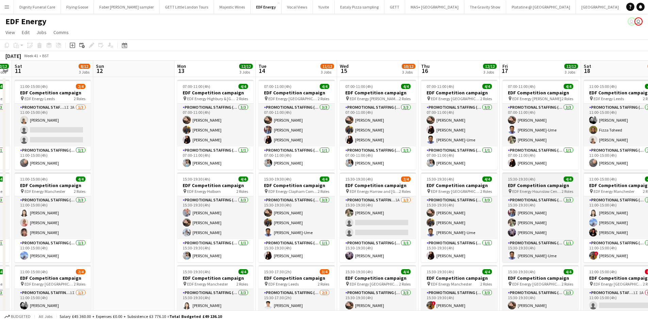
drag, startPoint x: 538, startPoint y: 190, endPoint x: 529, endPoint y: 189, distance: 9.0
click at [560, 189] on app-calendar-viewport "Thu 9 11/12 3 Jobs Fri 10 12/12 3 Jobs Sat 11 8/12 3 Jobs Sun 12 Mon 13 12/12 3…" at bounding box center [324, 324] width 648 height 526
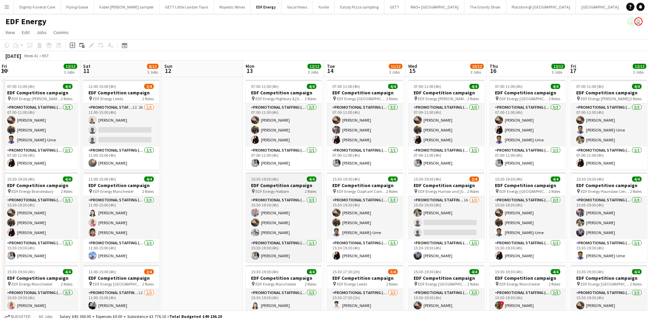
drag, startPoint x: 398, startPoint y: 189, endPoint x: 537, endPoint y: 183, distance: 139.7
click at [548, 183] on app-calendar-viewport "Wed 8 12/12 3 Jobs Thu 9 11/12 3 Jobs Fri 10 12/12 3 Jobs Sat 11 8/12 3 Jobs Su…" at bounding box center [324, 324] width 648 height 526
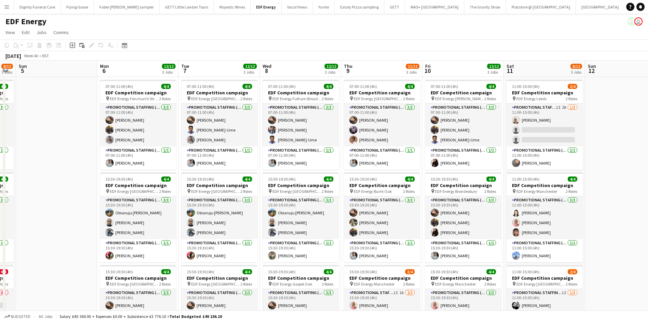
drag, startPoint x: 498, startPoint y: 186, endPoint x: 550, endPoint y: 181, distance: 52.0
click at [552, 181] on app-calendar-viewport "Fri 3 12/12 3 Jobs Sat 4 8/12 3 Jobs Sun 5 Mon 6 12/12 3 Jobs Tue 7 12/12 3 Job…" at bounding box center [324, 324] width 648 height 526
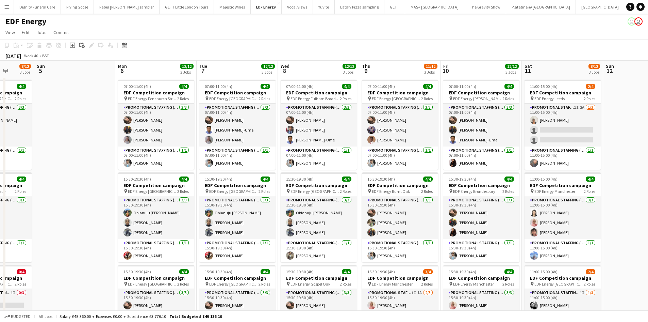
drag, startPoint x: 255, startPoint y: 190, endPoint x: 557, endPoint y: 181, distance: 302.1
click at [557, 181] on app-calendar-viewport "Thu 2 12/12 3 Jobs Fri 3 12/12 3 Jobs Sat 4 8/12 3 Jobs Sun 5 Mon 6 12/12 3 Job…" at bounding box center [324, 324] width 648 height 526
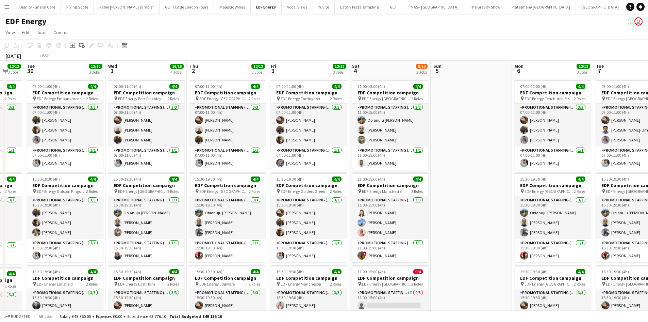
drag, startPoint x: 291, startPoint y: 188, endPoint x: 653, endPoint y: 187, distance: 361.5
click at [648, 187] on html "Menu Boards Boards Boards All jobs Status Workforce Workforce My Workforce Recr…" at bounding box center [324, 299] width 648 height 598
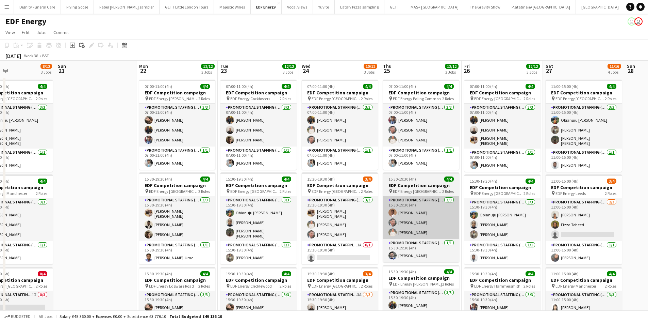
drag, startPoint x: 363, startPoint y: 194, endPoint x: 424, endPoint y: 205, distance: 62.6
click at [648, 203] on html "Menu Boards Boards Boards All jobs Status Workforce Workforce My Workforce Recr…" at bounding box center [324, 299] width 648 height 598
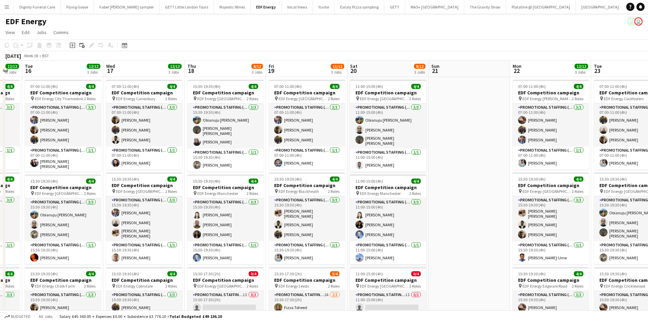
drag, startPoint x: 234, startPoint y: 207, endPoint x: 590, endPoint y: 204, distance: 356.1
click at [607, 204] on app-calendar-viewport "Sun 14 Mon 15 12/12 3 Jobs Tue 16 12/12 3 Jobs Wed 17 12/12 3 Jobs Thu 18 8/12 …" at bounding box center [324, 324] width 648 height 526
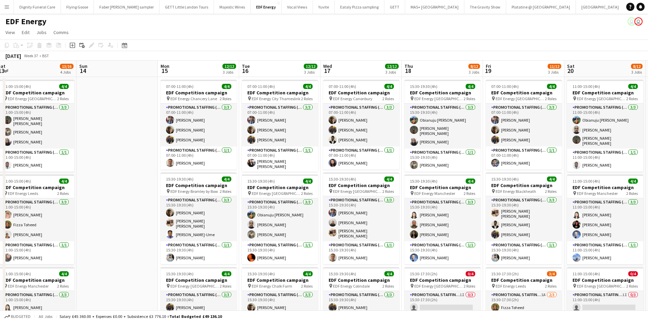
drag, startPoint x: 442, startPoint y: 210, endPoint x: 653, endPoint y: 203, distance: 211.2
click at [648, 203] on html "Menu Boards Boards Boards All jobs Status Workforce Workforce My Workforce Recr…" at bounding box center [324, 299] width 648 height 598
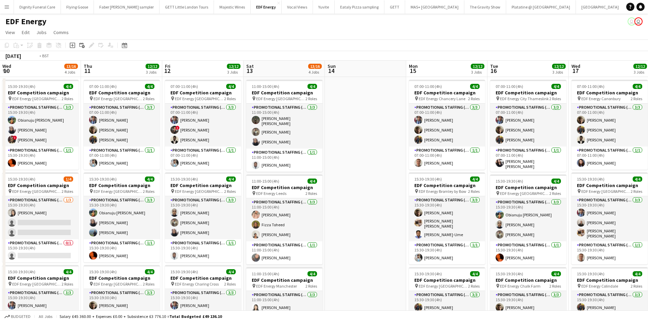
drag, startPoint x: 382, startPoint y: 182, endPoint x: 588, endPoint y: 182, distance: 205.6
click at [648, 183] on app-calendar-viewport "Mon 8 11/16 4 Jobs Tue 9 14/20 5 Jobs Wed 10 13/16 4 Jobs Thu 11 12/12 3 Jobs F…" at bounding box center [324, 324] width 648 height 526
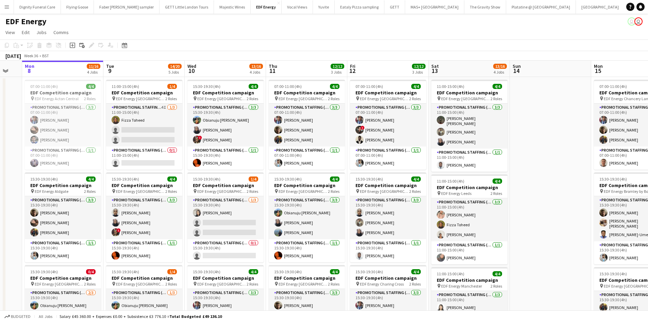
scroll to position [0, 164]
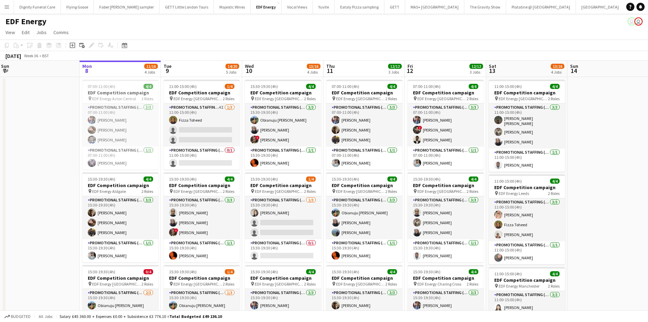
drag, startPoint x: 314, startPoint y: 186, endPoint x: 372, endPoint y: 186, distance: 57.5
click at [372, 186] on app-calendar-viewport "Fri 5 12/12 3 Jobs Sat 6 7/8 2 Jobs Sun 7 Mon 8 11/16 4 Jobs Tue 9 14/20 5 Jobs…" at bounding box center [324, 324] width 648 height 526
